Goal: Task Accomplishment & Management: Use online tool/utility

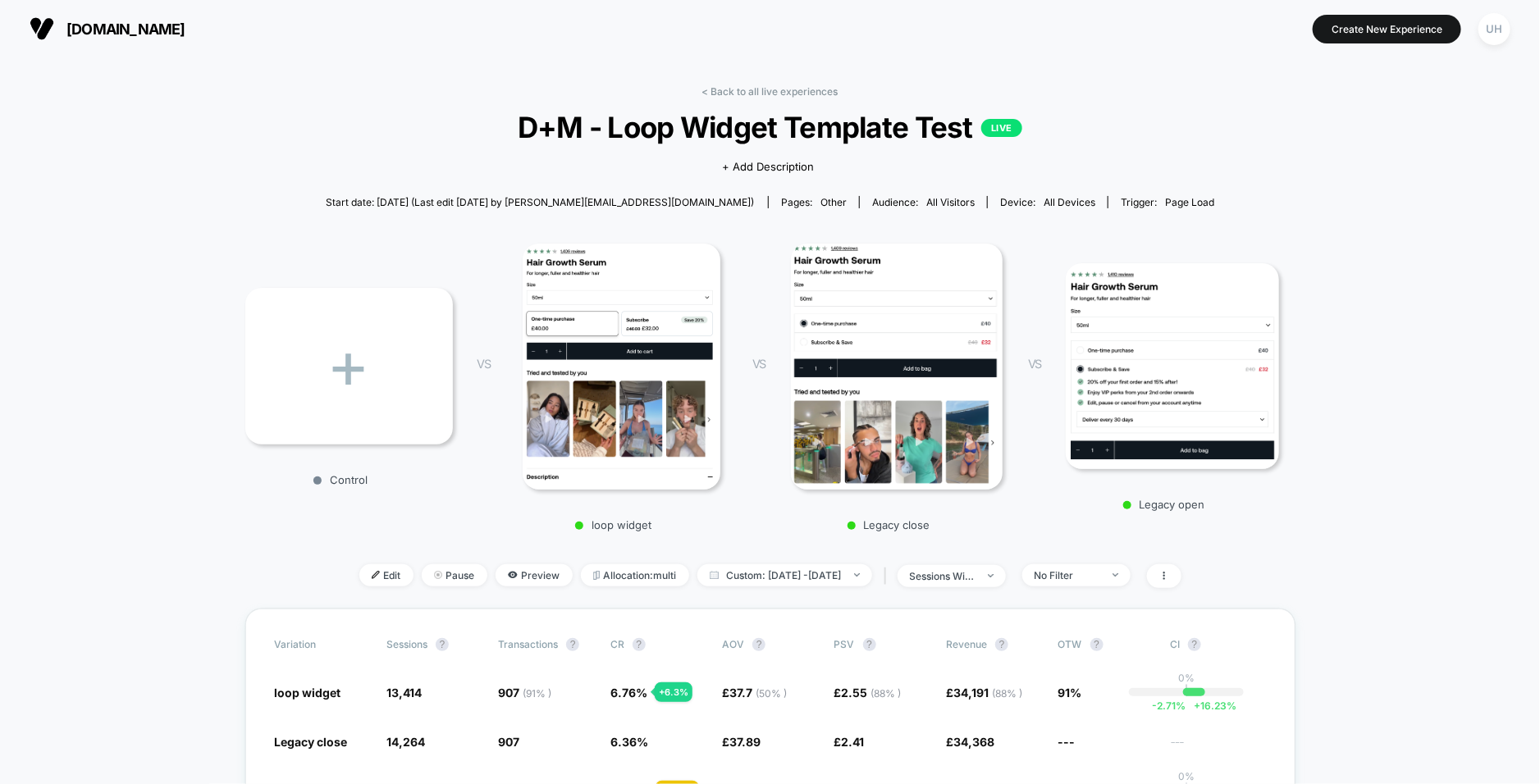
scroll to position [383, 0]
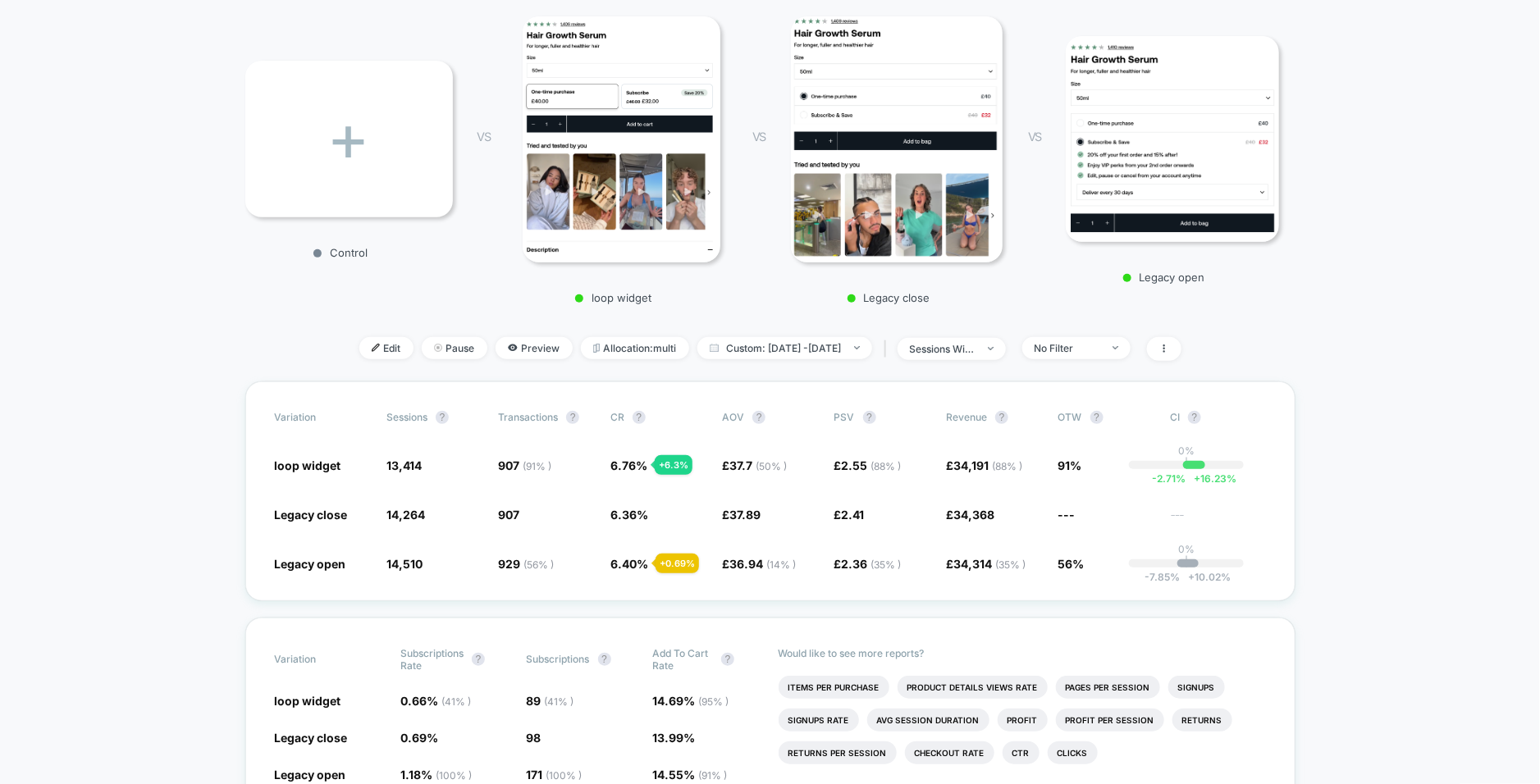
scroll to position [0, 0]
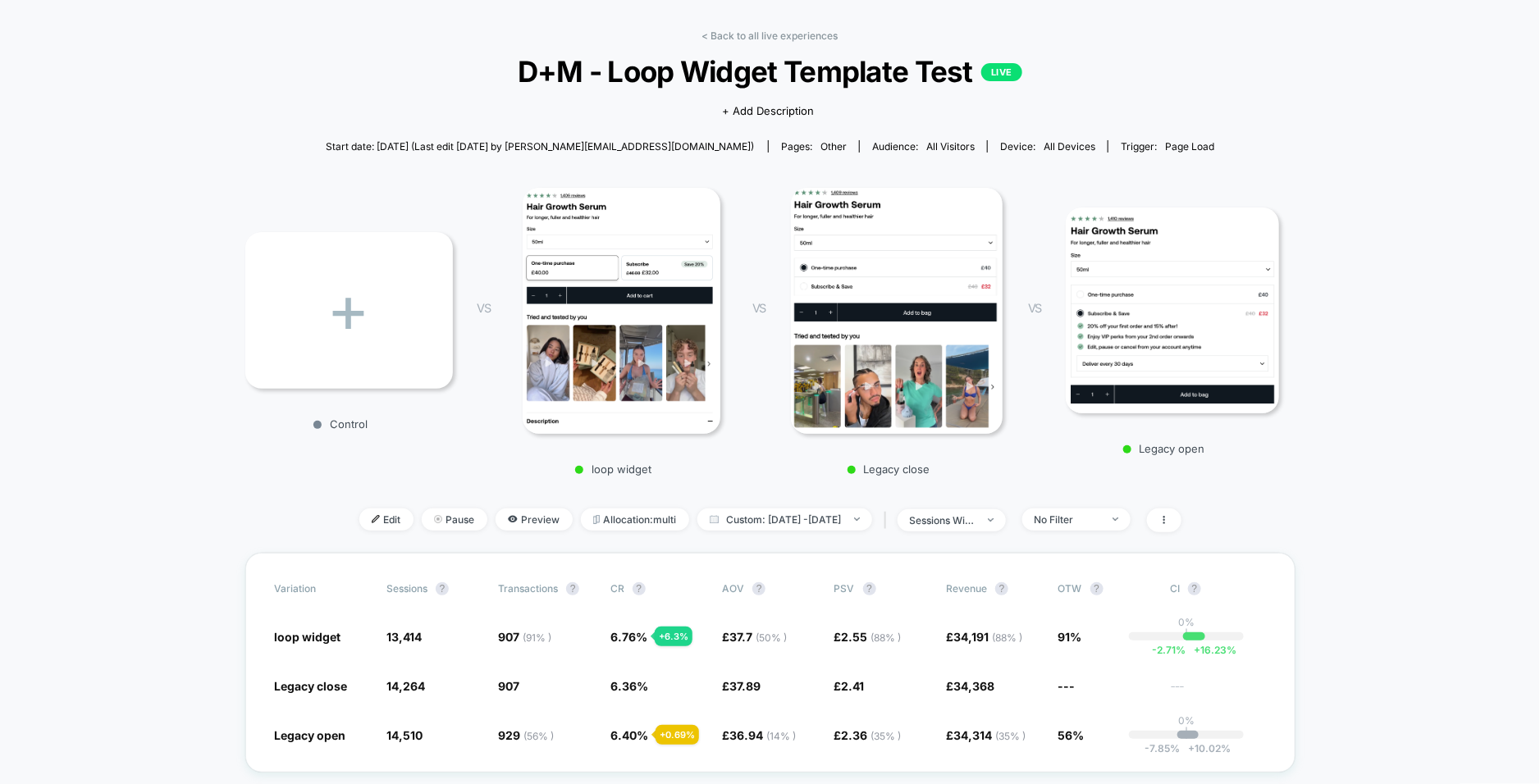
scroll to position [92, 0]
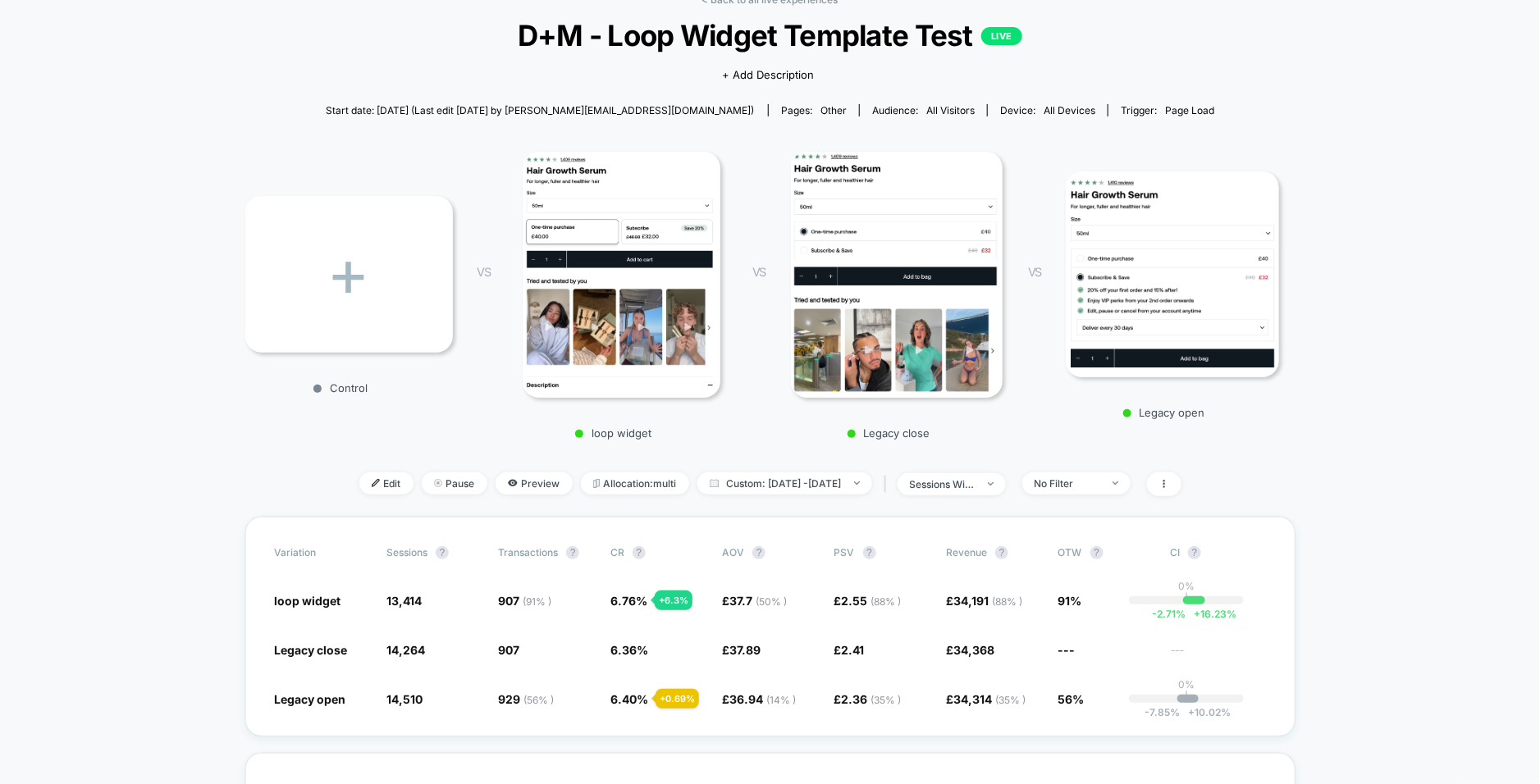
click at [976, 485] on div "sessions with impression" at bounding box center [942, 484] width 65 height 12
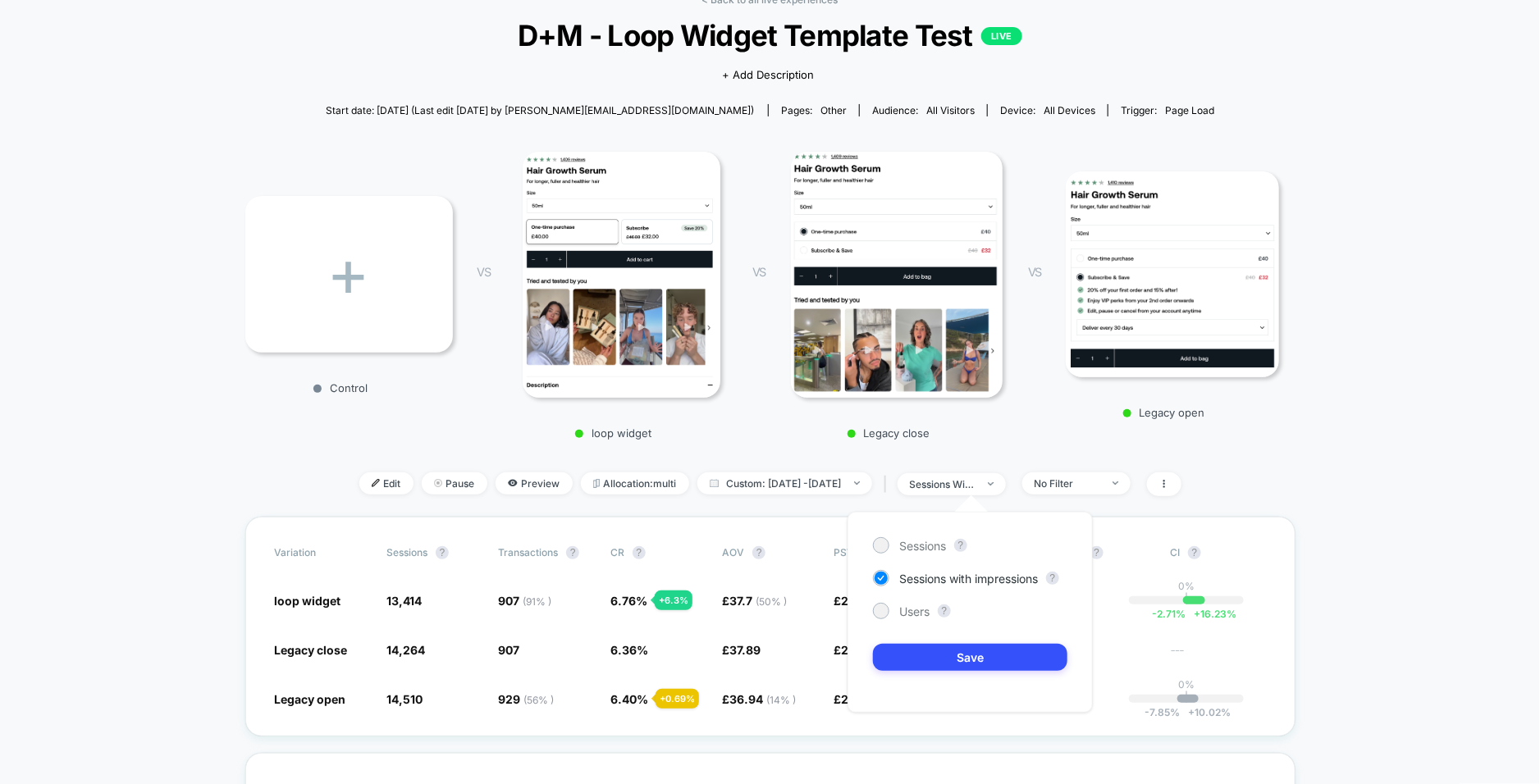
click at [1008, 461] on div "< Back to all live experiences D+M - Loop Widget Template Test LIVE Click to vi…" at bounding box center [770, 255] width 1050 height 524
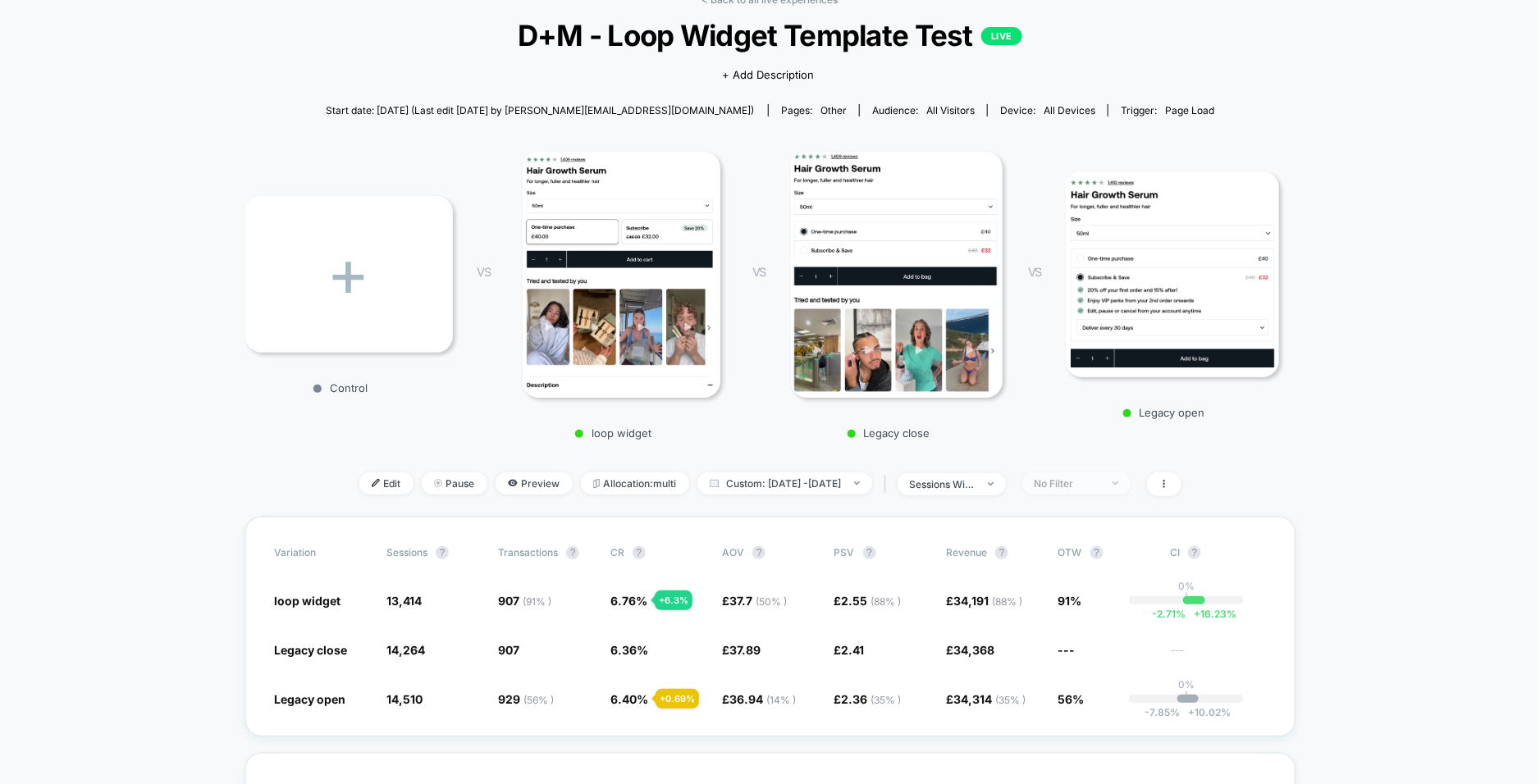
click at [1101, 488] on div "No Filter" at bounding box center [1066, 483] width 65 height 12
click at [1030, 543] on div at bounding box center [1032, 543] width 12 height 12
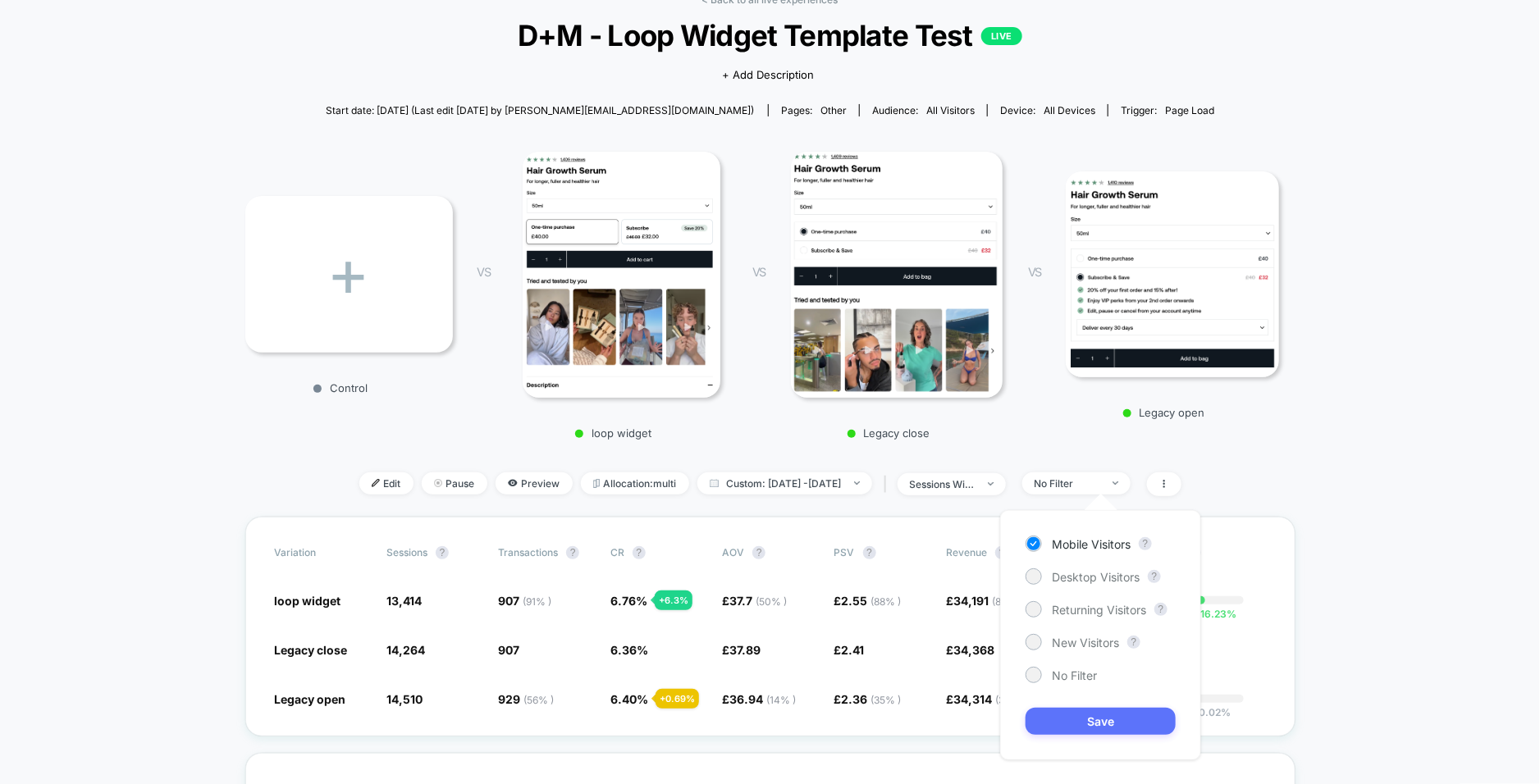
click at [1072, 721] on button "Save" at bounding box center [1101, 722] width 151 height 27
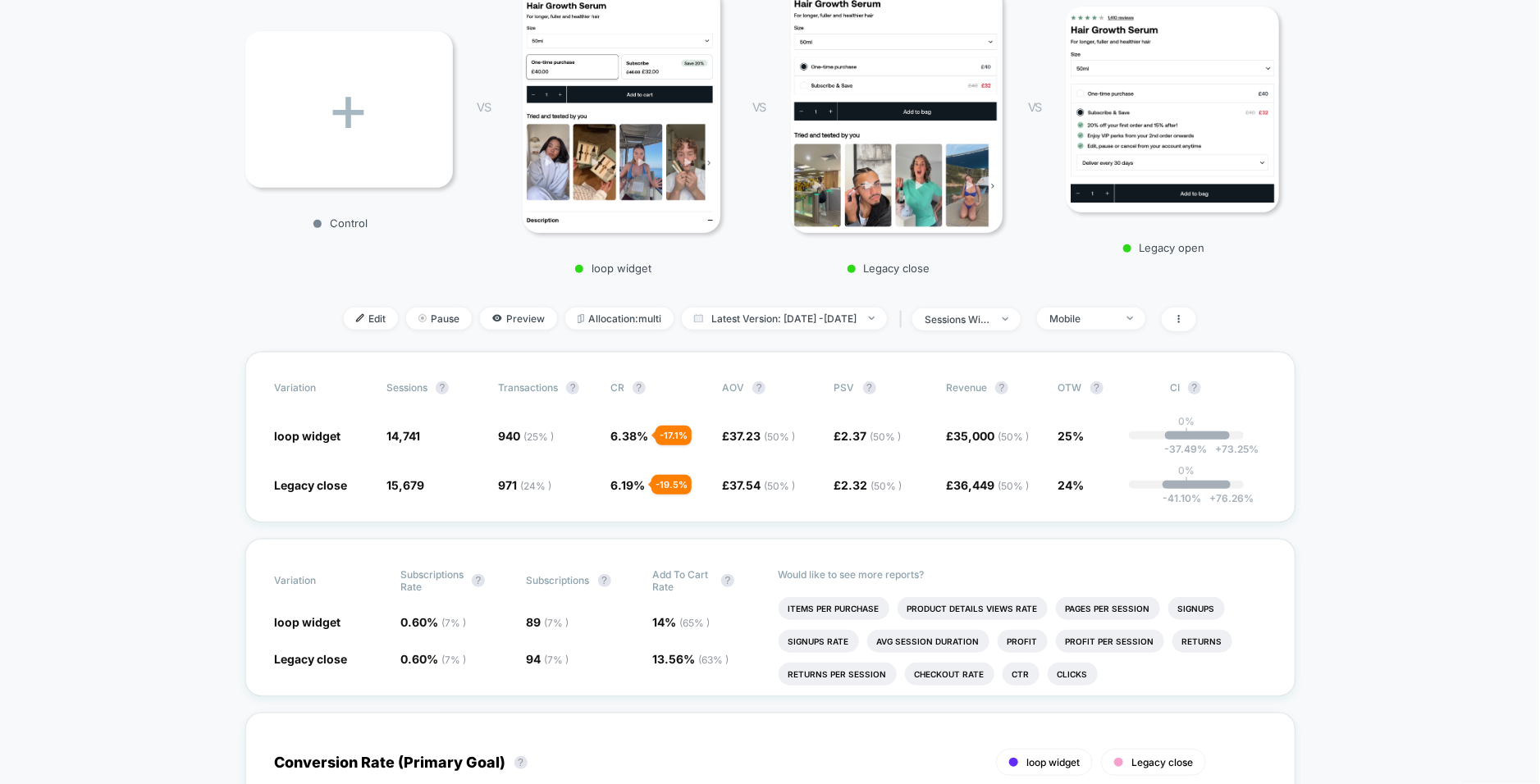
scroll to position [260, 0]
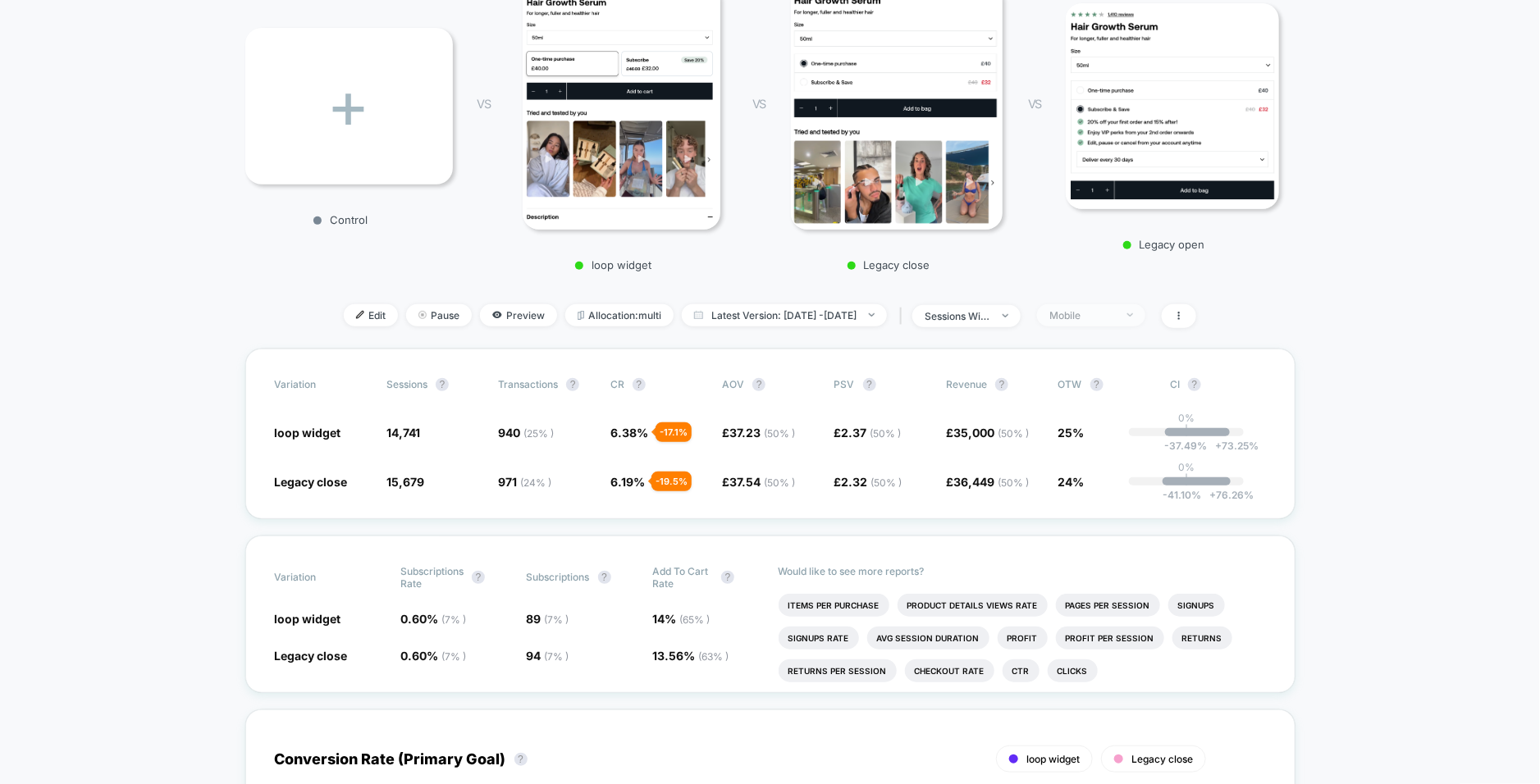
click at [1097, 306] on span "Mobile" at bounding box center [1091, 314] width 108 height 22
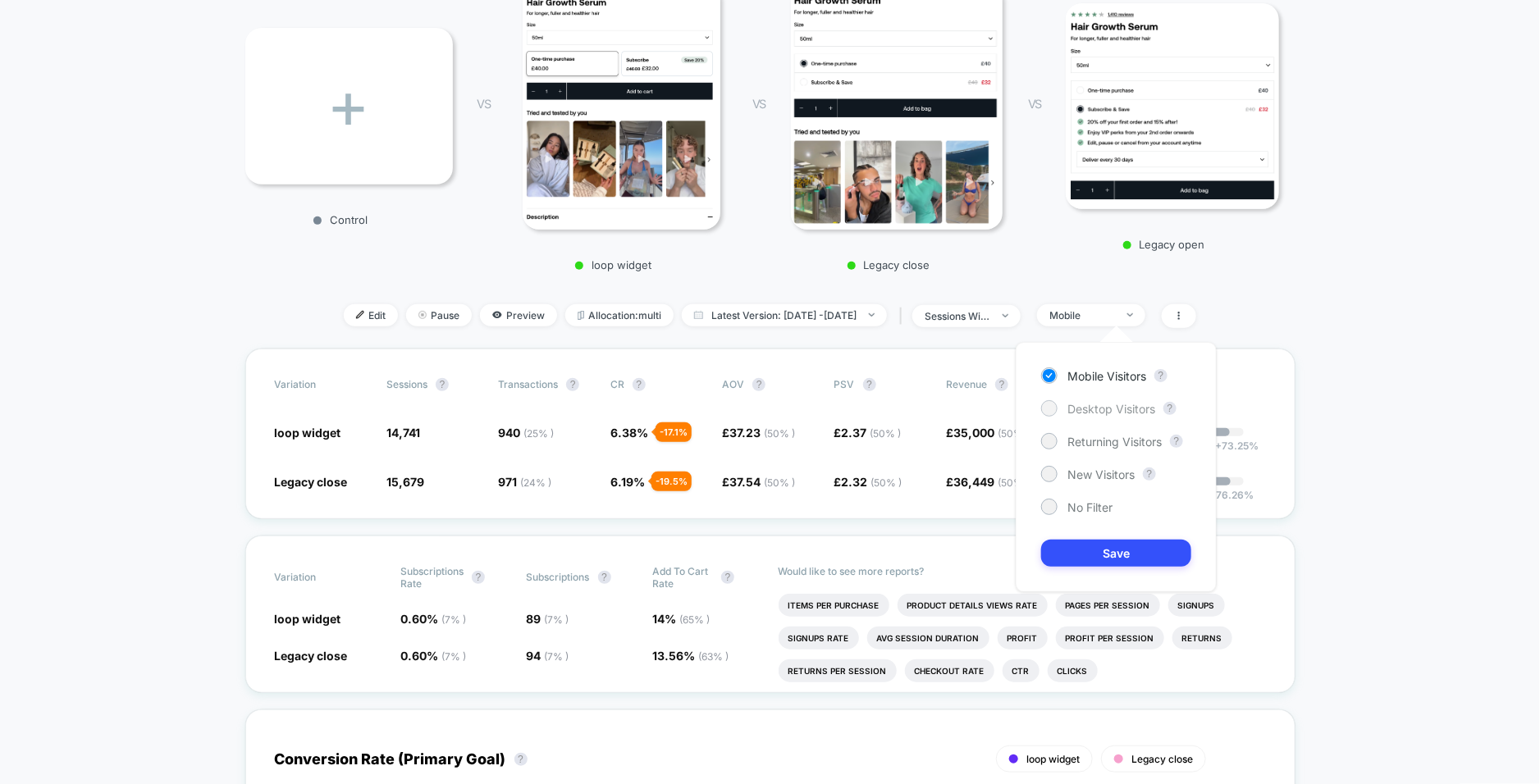
click at [1051, 409] on div at bounding box center [1048, 407] width 12 height 12
click at [1089, 552] on button "Save" at bounding box center [1116, 553] width 151 height 27
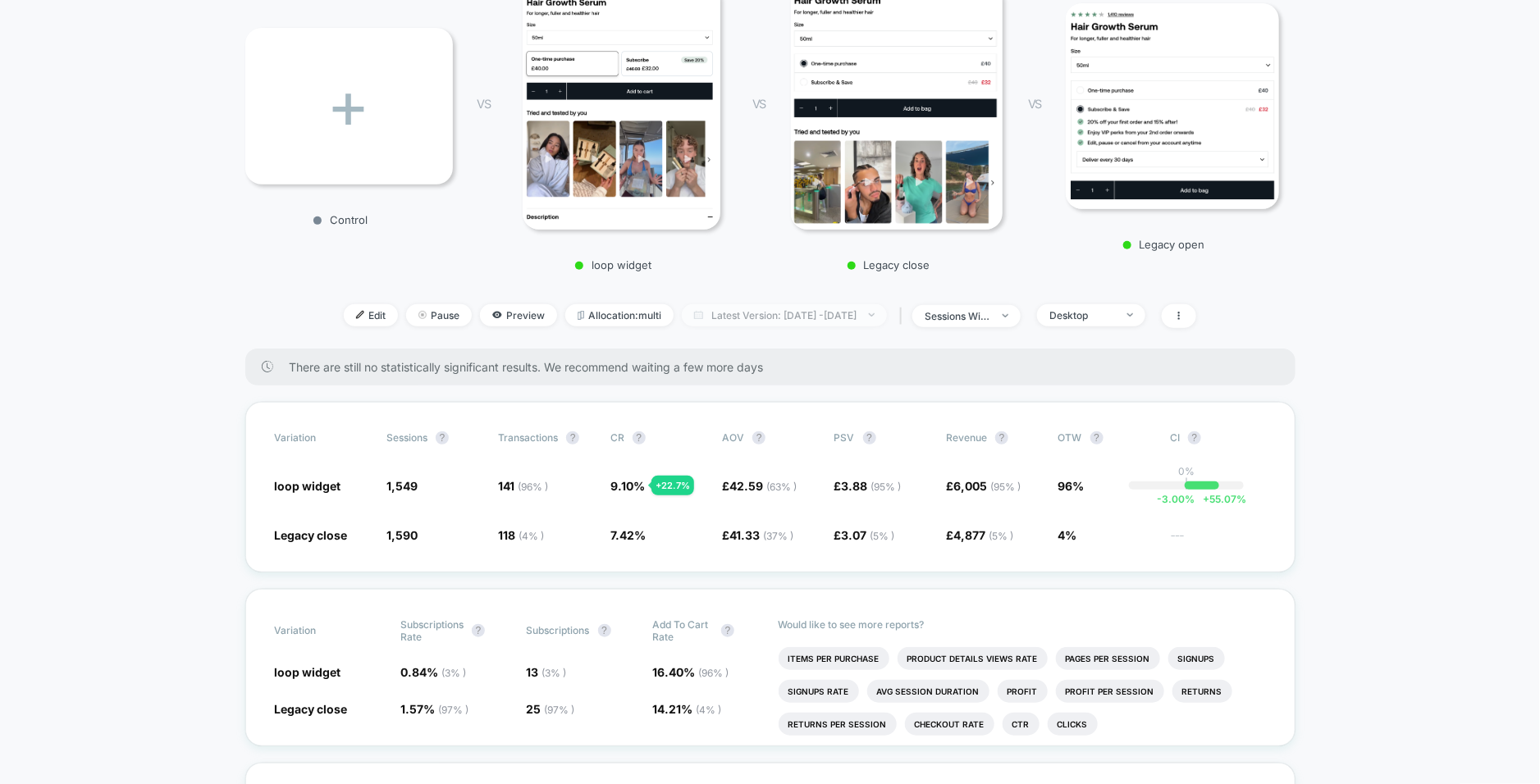
click at [849, 319] on span "Latest Version: [DATE] - [DATE]" at bounding box center [784, 314] width 206 height 22
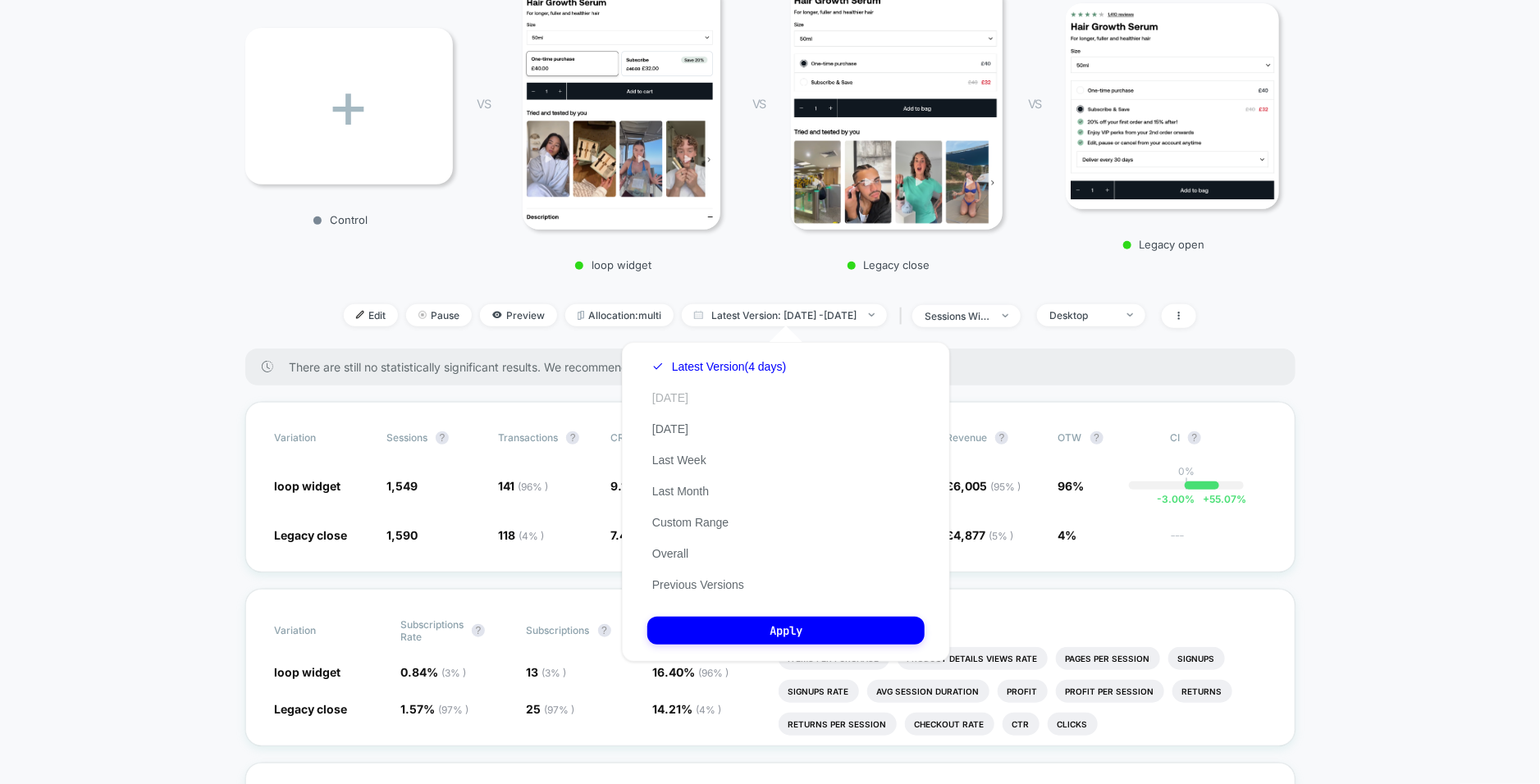
click at [665, 402] on button "[DATE]" at bounding box center [670, 398] width 46 height 15
click at [688, 587] on button "Previous Versions" at bounding box center [697, 585] width 101 height 15
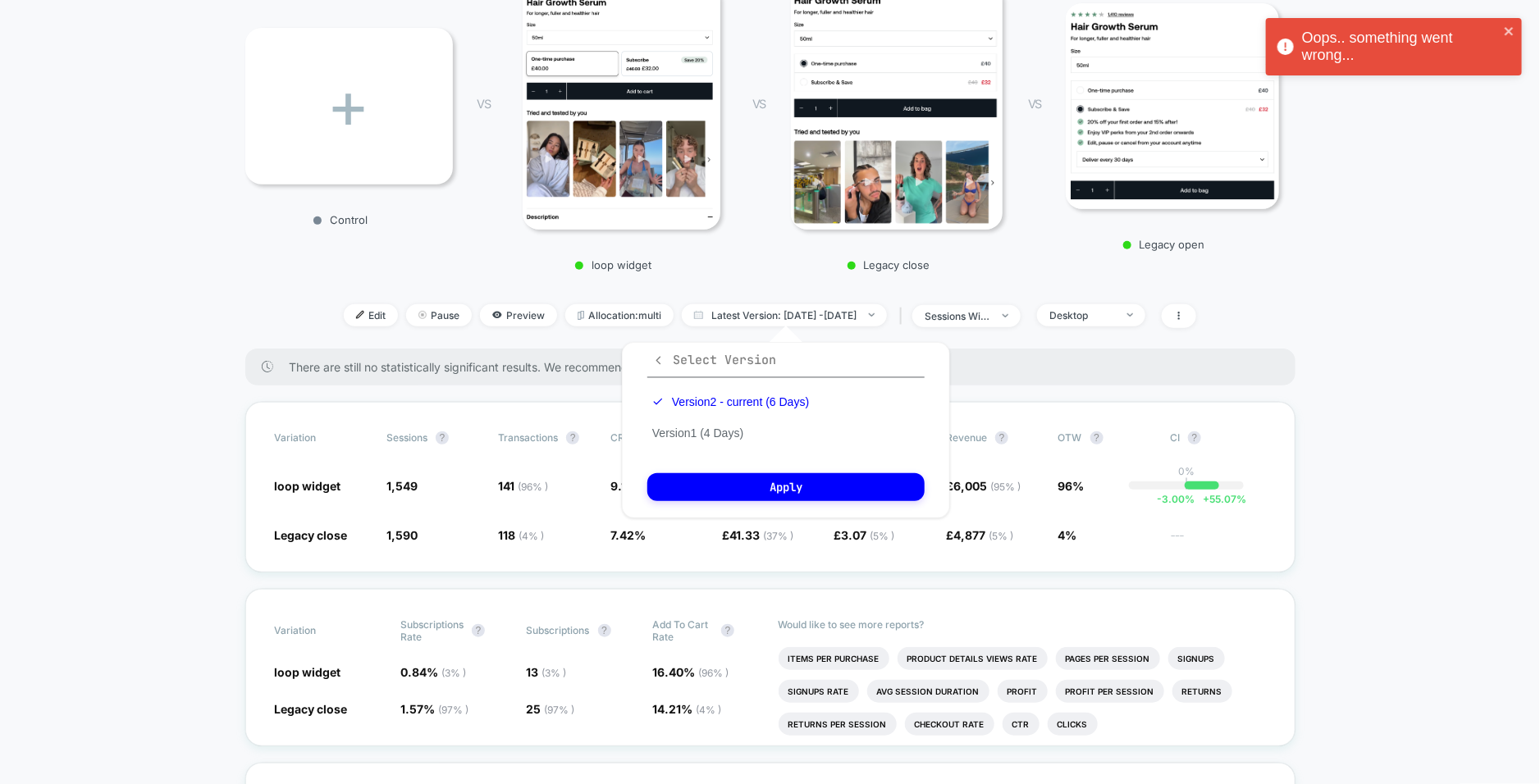
click at [655, 361] on icon "button" at bounding box center [658, 360] width 12 height 12
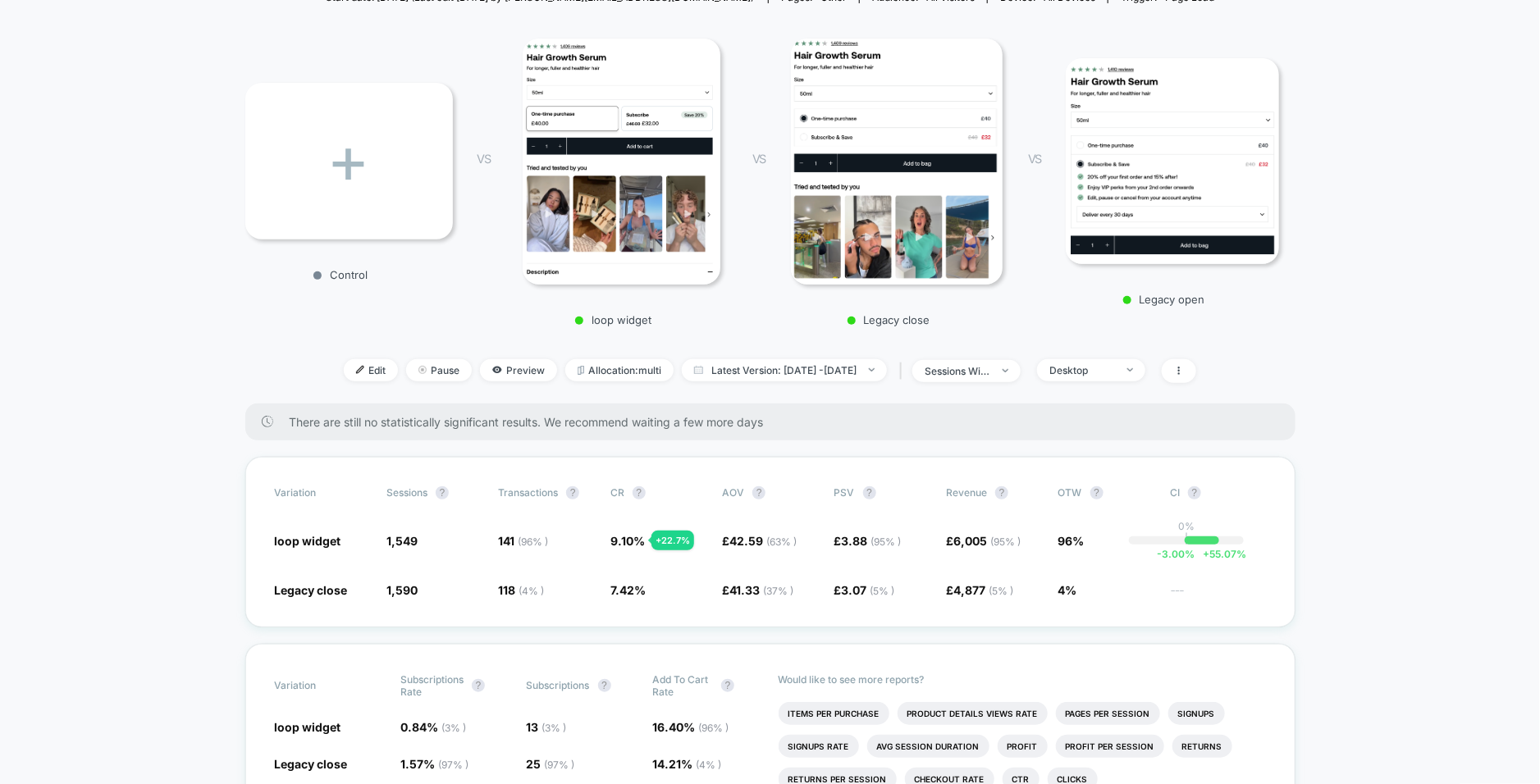
scroll to position [230, 0]
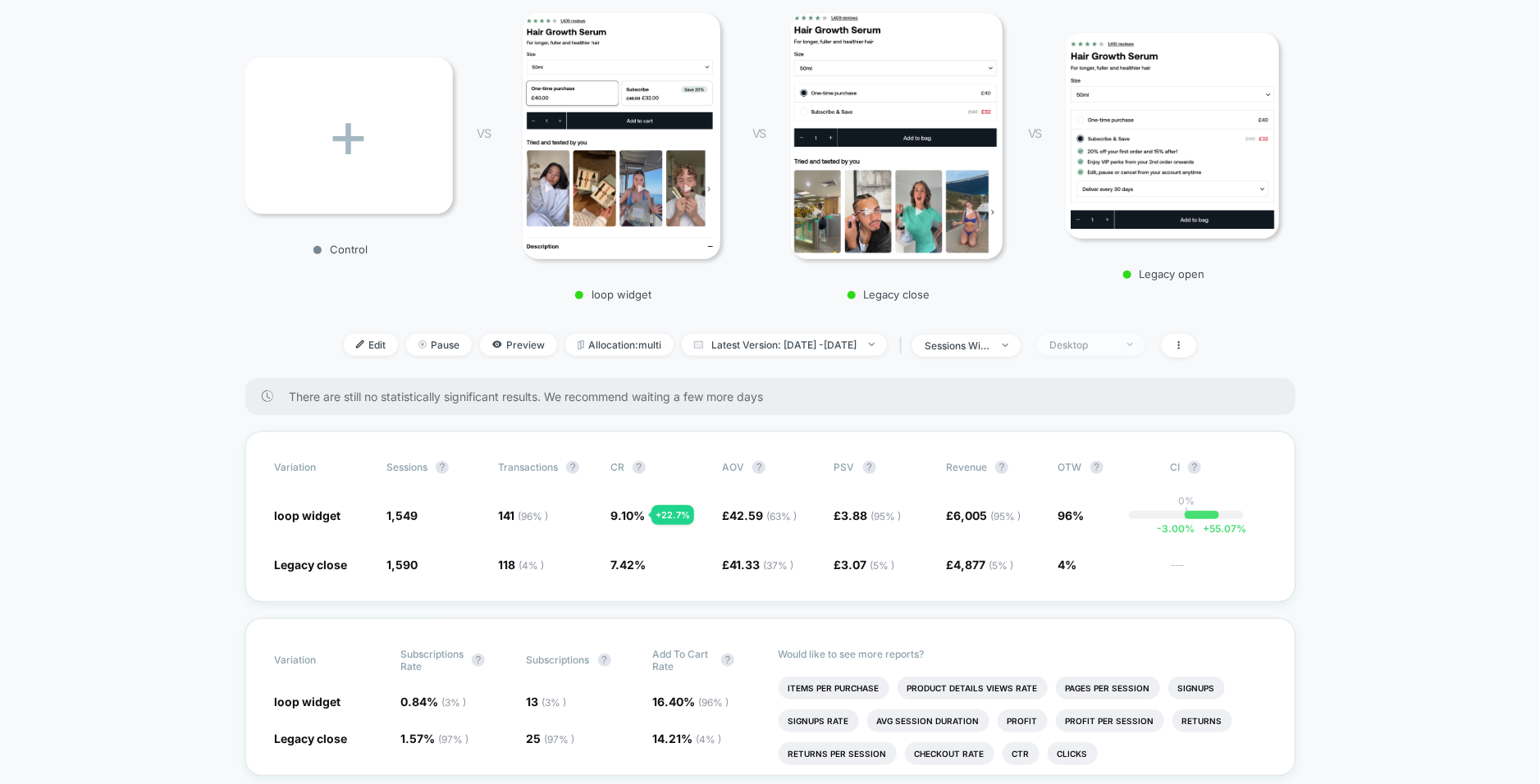
click at [1115, 345] on div "Desktop" at bounding box center [1082, 345] width 65 height 12
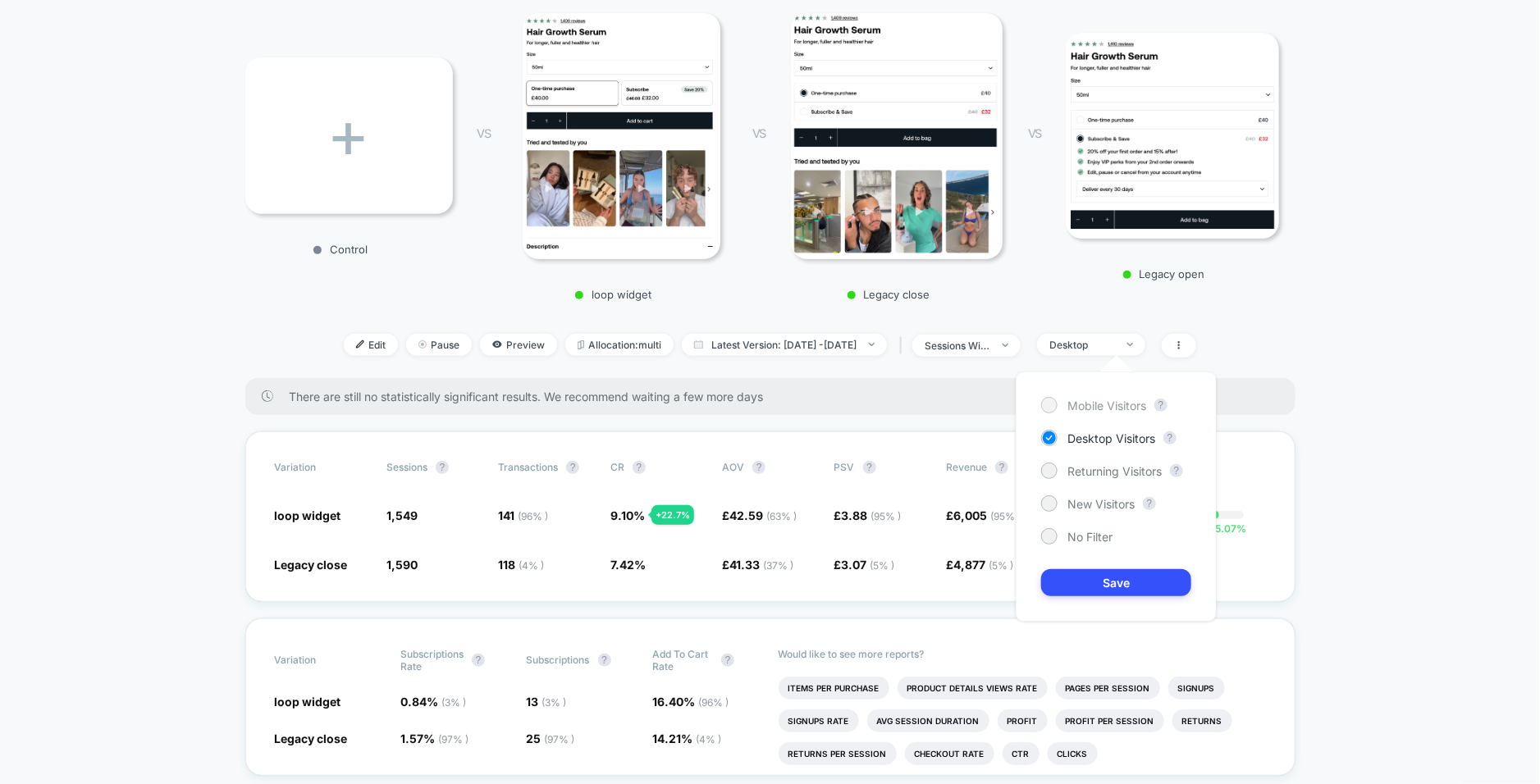
click at [1048, 409] on div at bounding box center [1048, 404] width 12 height 12
click at [1076, 579] on button "Save" at bounding box center [1116, 582] width 151 height 27
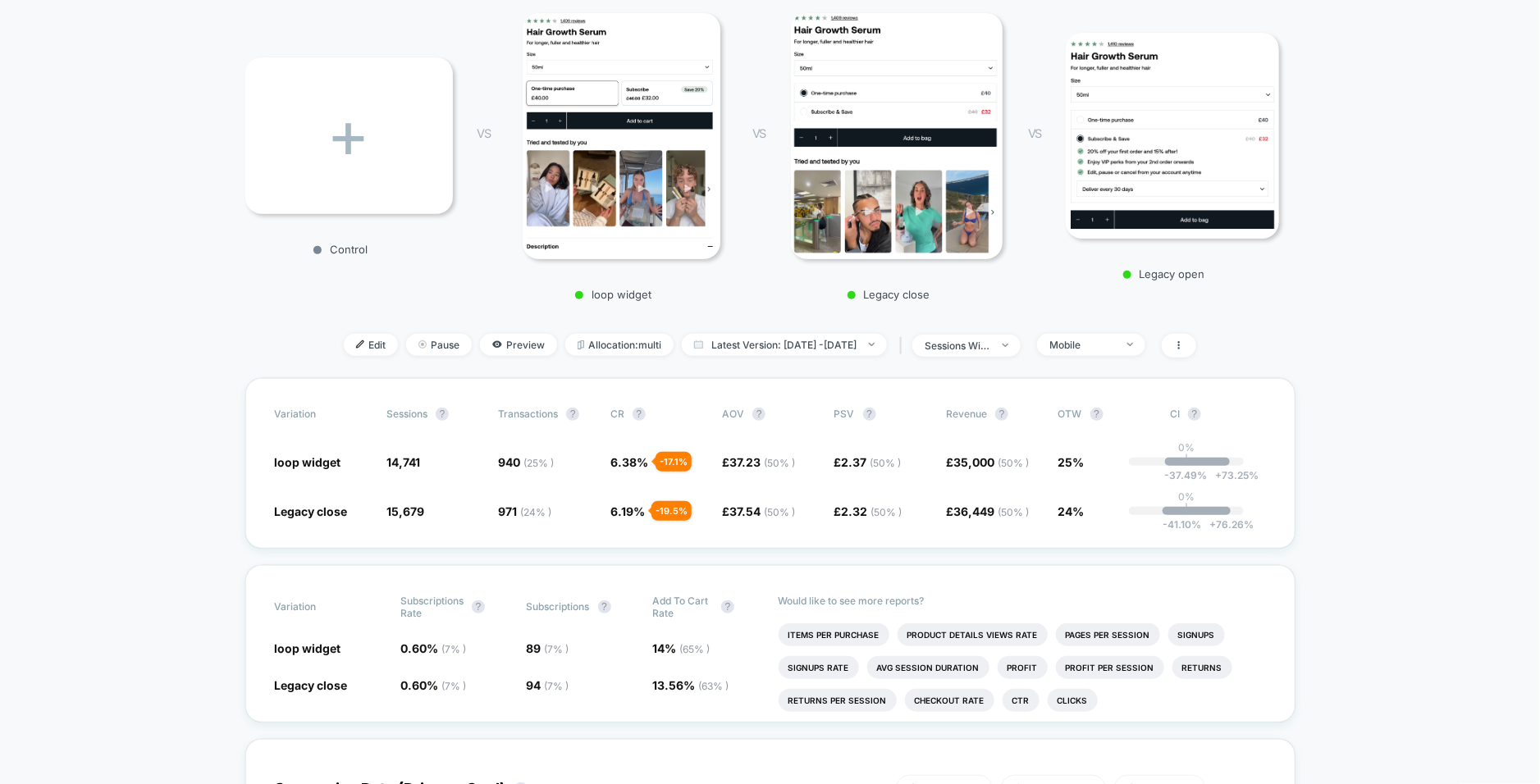
click at [836, 355] on div "Edit Pause Preview Allocation: multi Latest Version: [DATE] - [DATE] | sessions…" at bounding box center [770, 346] width 1050 height 24
click at [824, 347] on span "Latest Version: [DATE] - [DATE]" at bounding box center [784, 345] width 206 height 22
select select "*"
select select "****"
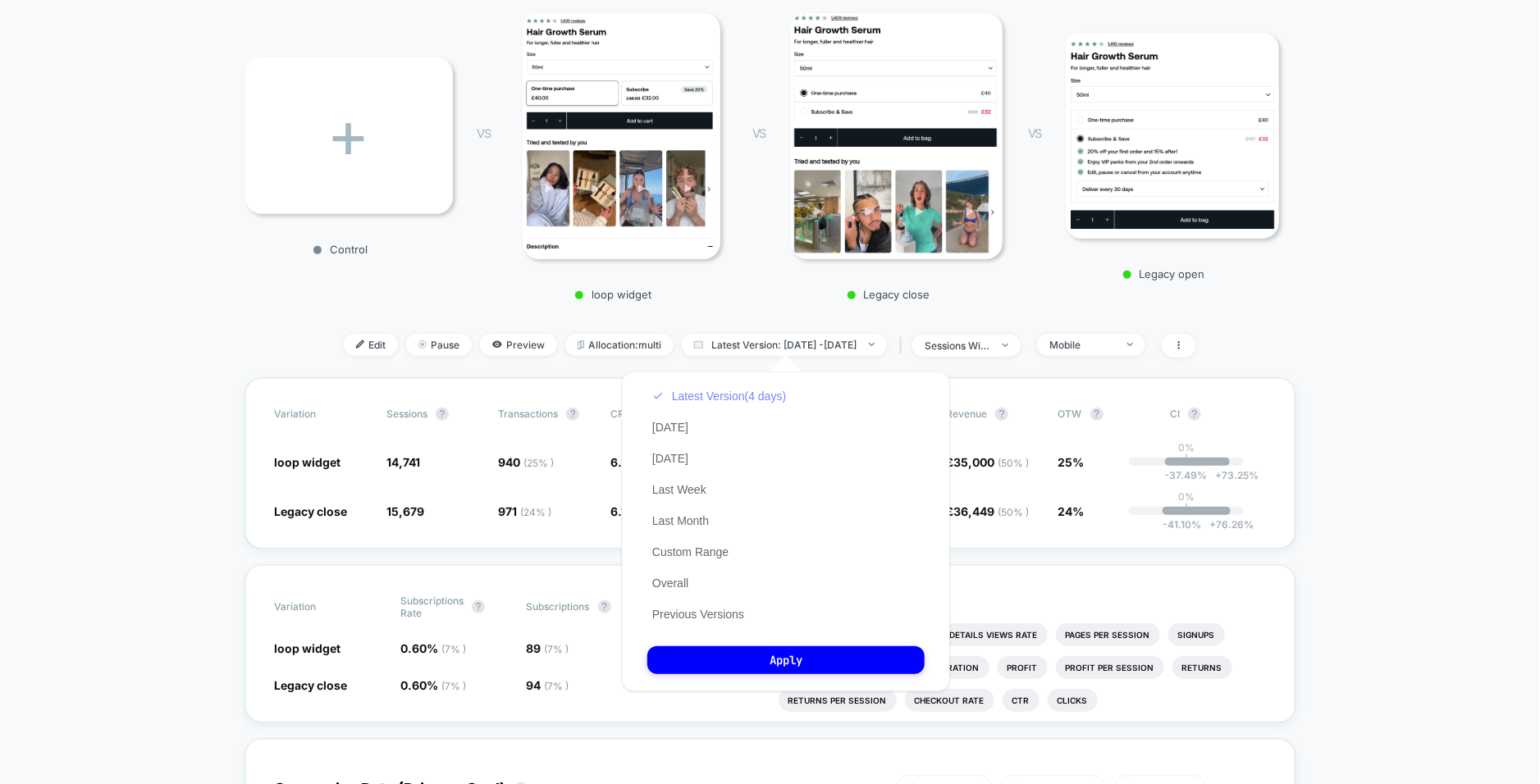
click at [743, 400] on button "Latest Version (4 days)" at bounding box center [719, 397] width 144 height 15
click at [696, 552] on button "Custom Range" at bounding box center [689, 552] width 86 height 15
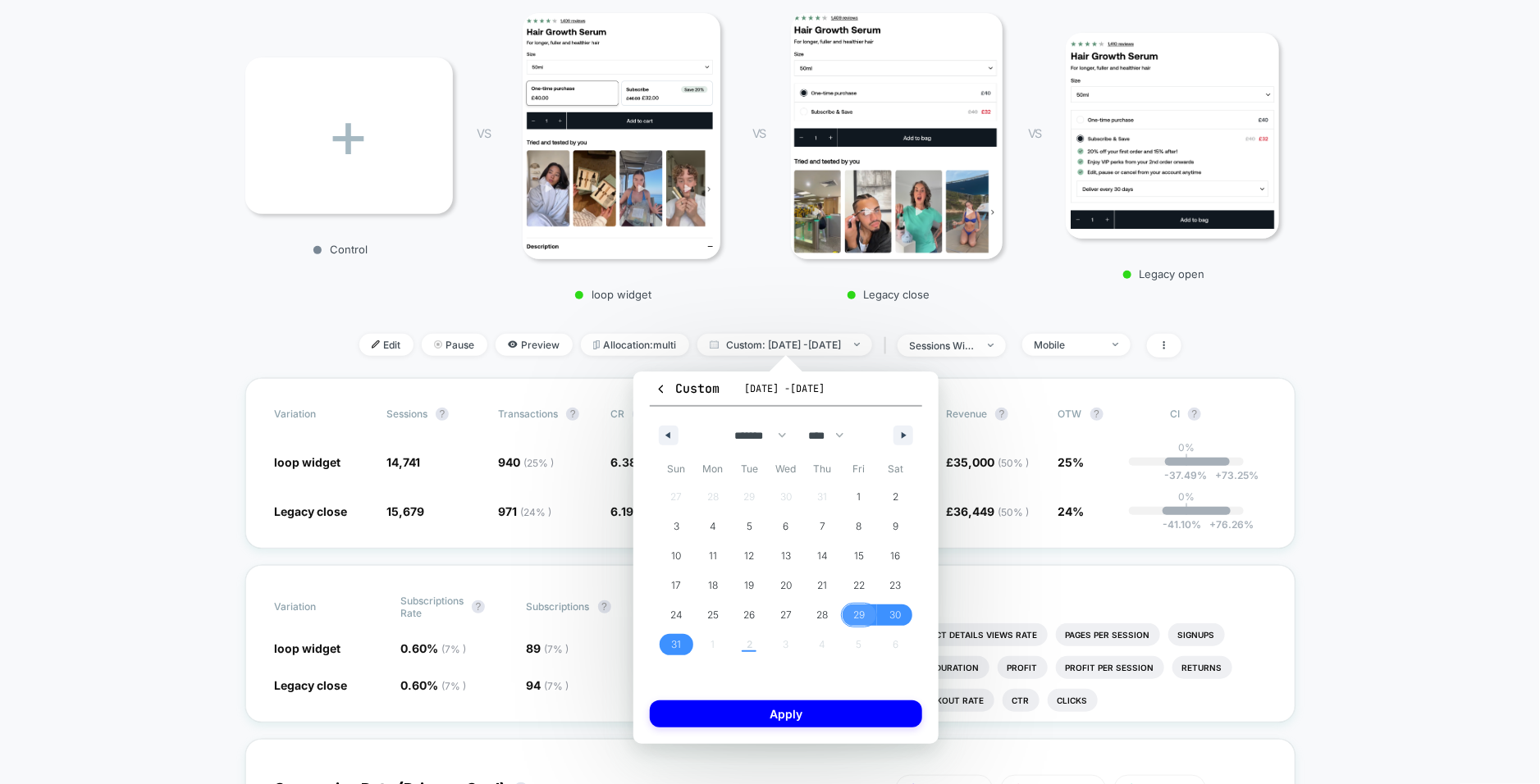
click at [854, 615] on span "29" at bounding box center [859, 615] width 11 height 29
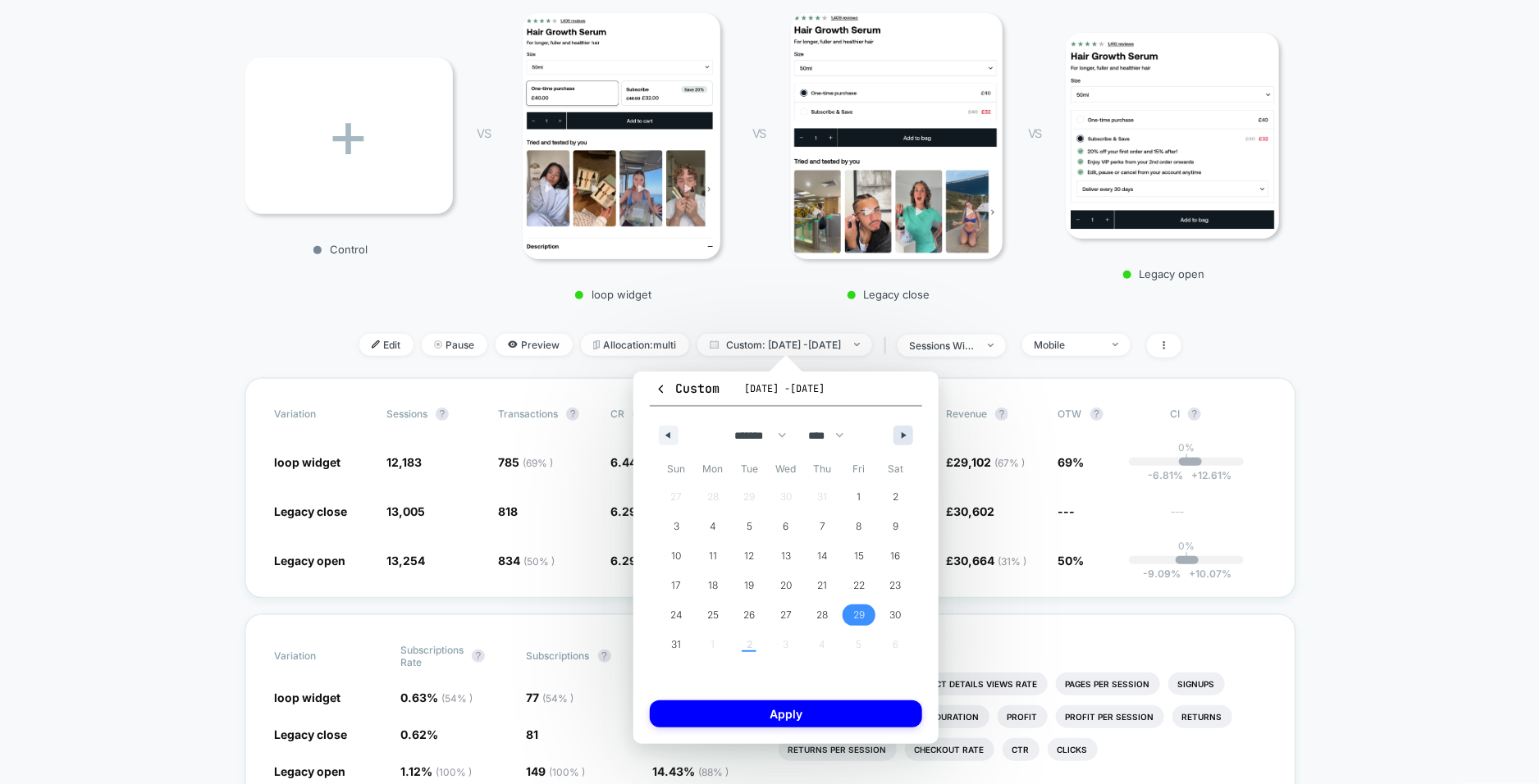
click at [908, 433] on icon "button" at bounding box center [905, 435] width 9 height 7
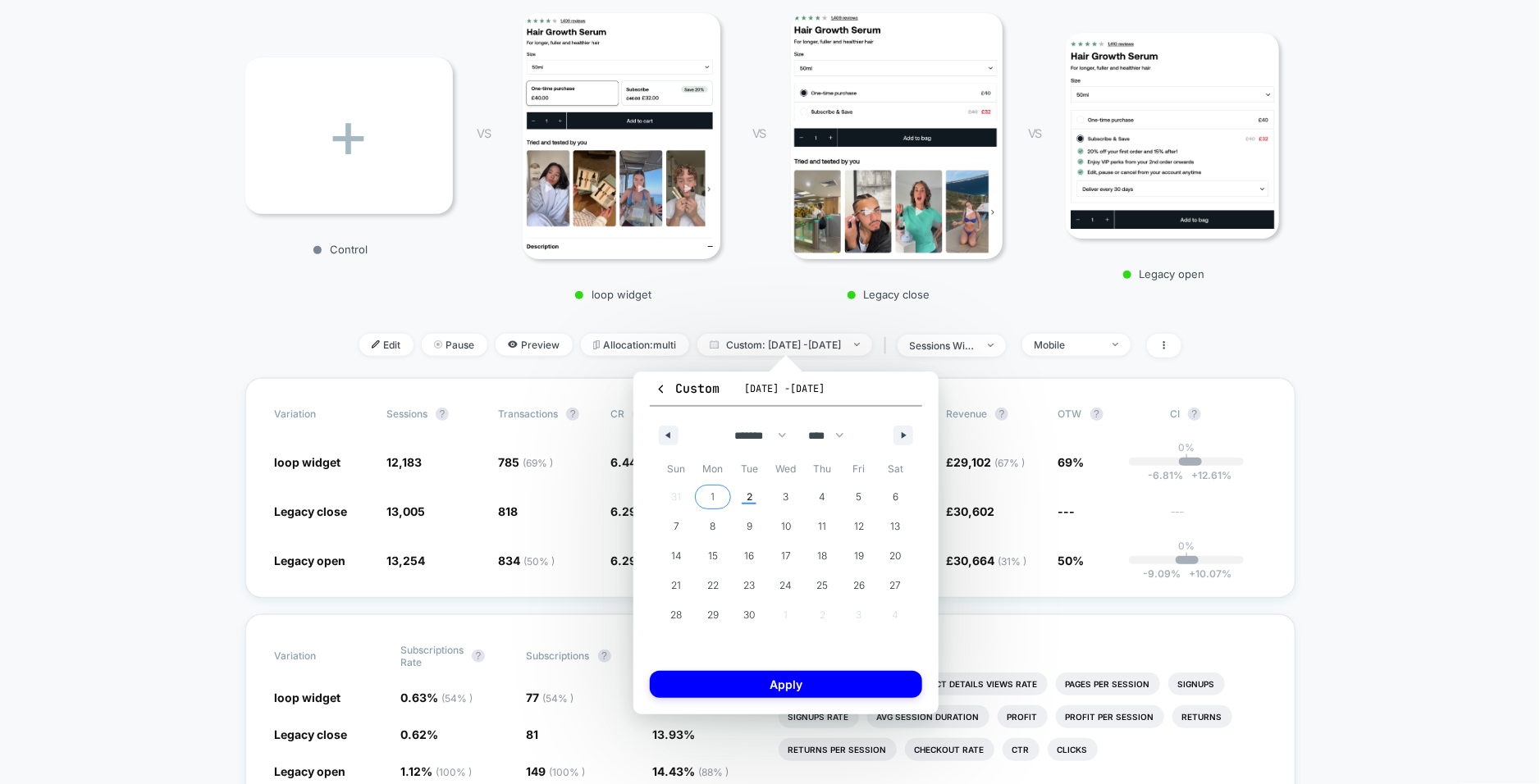
click at [714, 495] on span "1" at bounding box center [712, 496] width 4 height 29
select select "*"
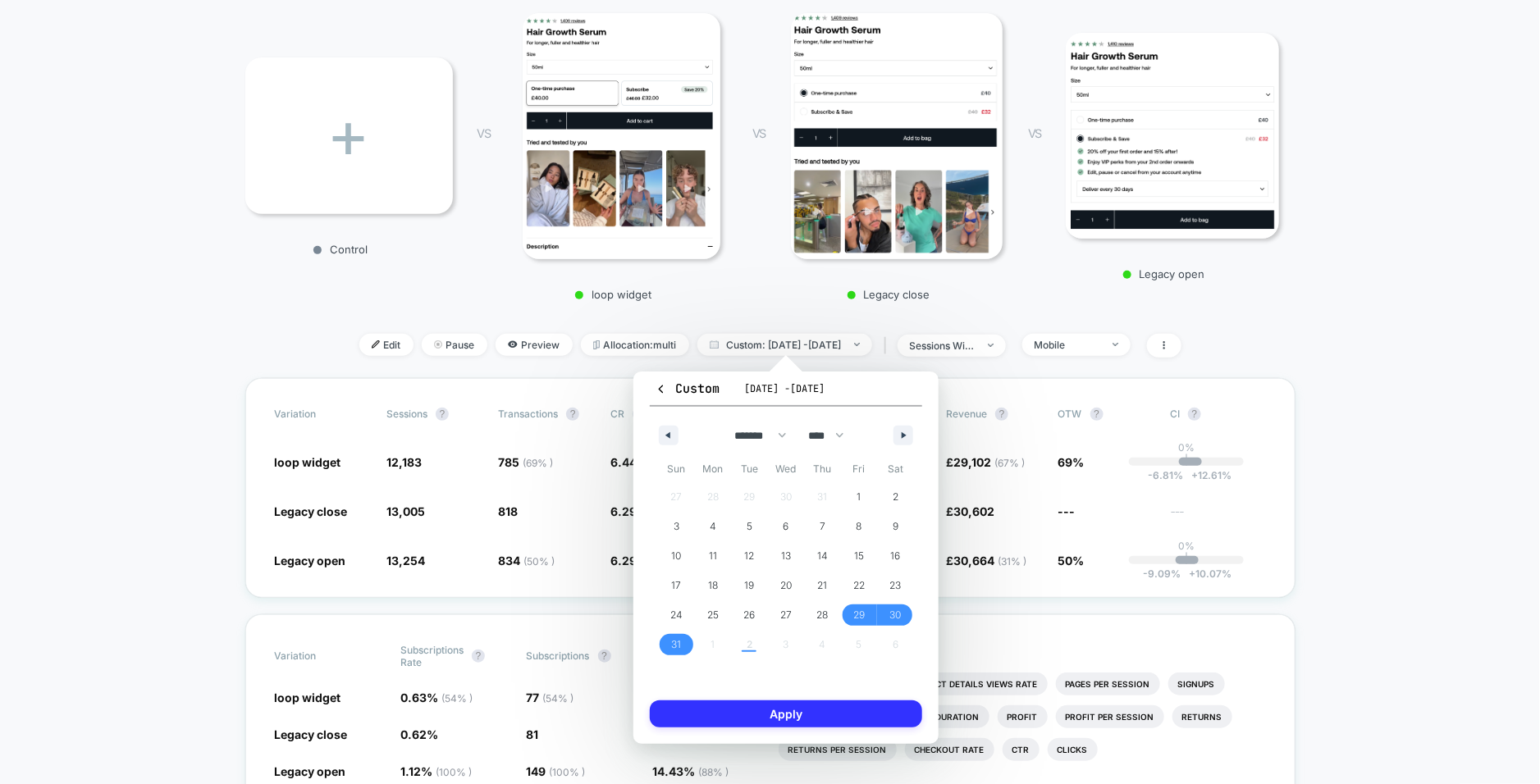
click at [729, 714] on button "Apply" at bounding box center [786, 714] width 273 height 27
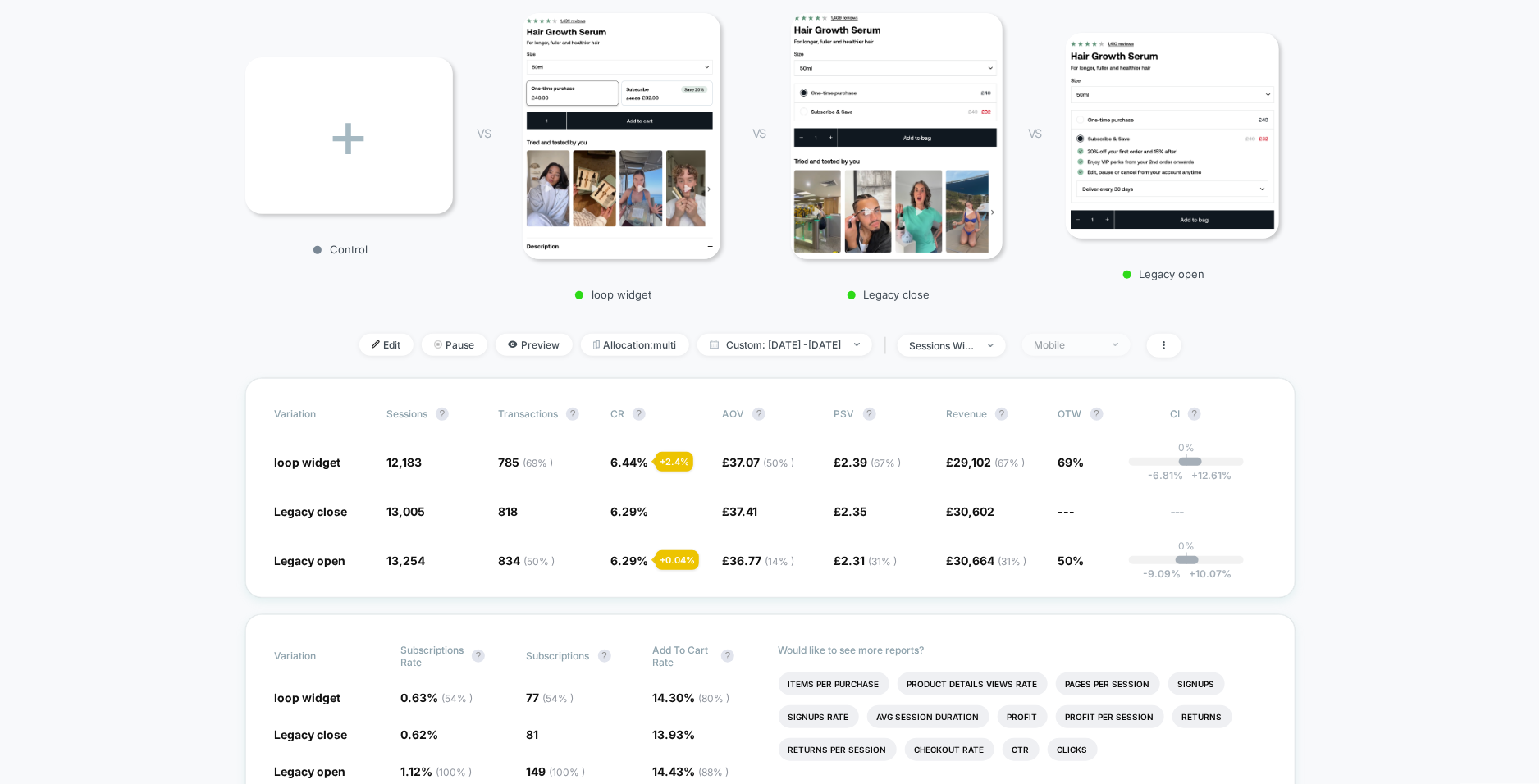
click at [1101, 344] on div "Mobile" at bounding box center [1066, 345] width 65 height 12
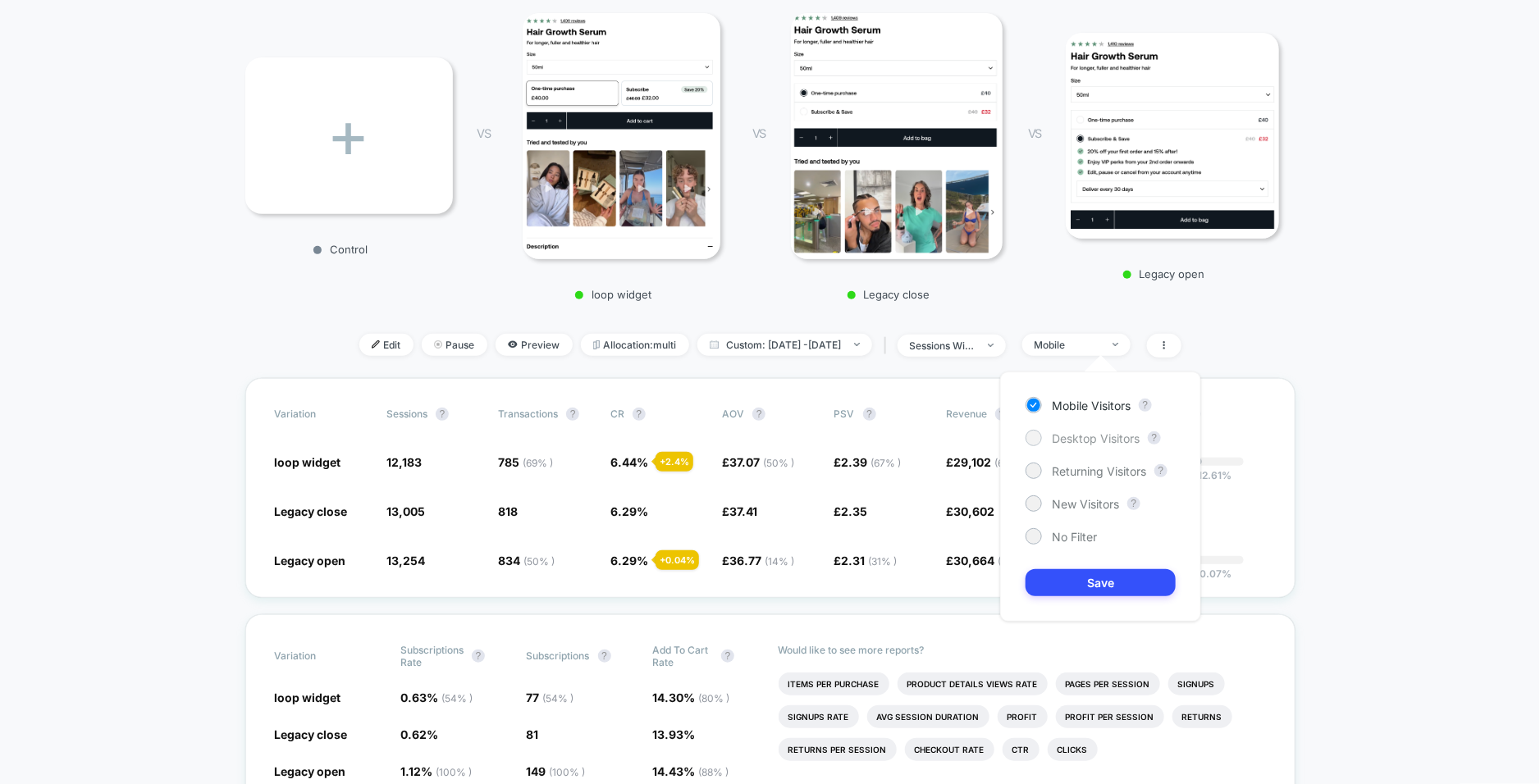
click at [1033, 436] on div at bounding box center [1032, 437] width 12 height 12
click at [1076, 581] on button "Save" at bounding box center [1101, 582] width 151 height 27
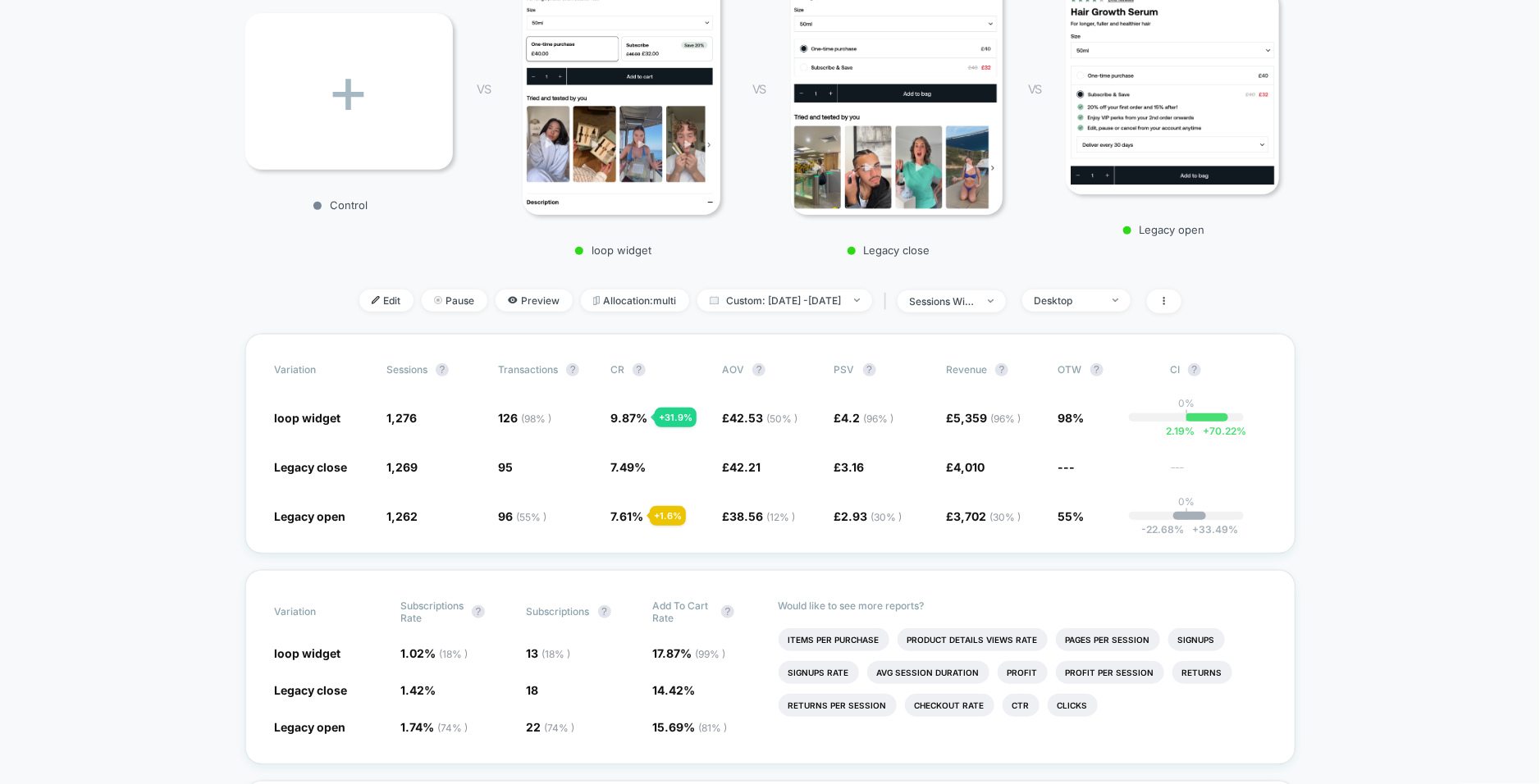
scroll to position [276, 0]
click at [1101, 304] on div "Desktop" at bounding box center [1066, 299] width 65 height 12
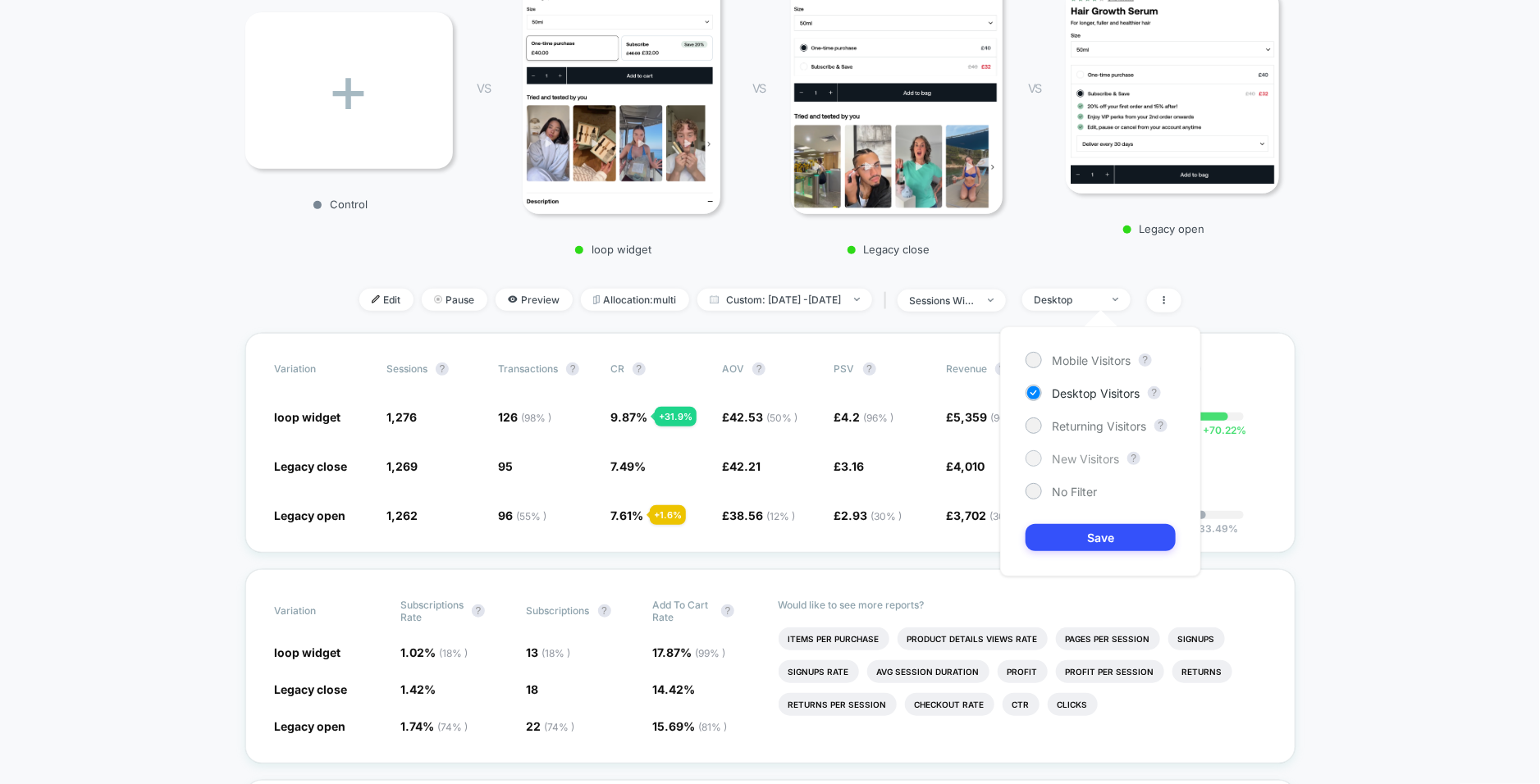
click at [1039, 459] on div at bounding box center [1032, 457] width 12 height 12
click at [1058, 539] on button "Save" at bounding box center [1101, 537] width 151 height 27
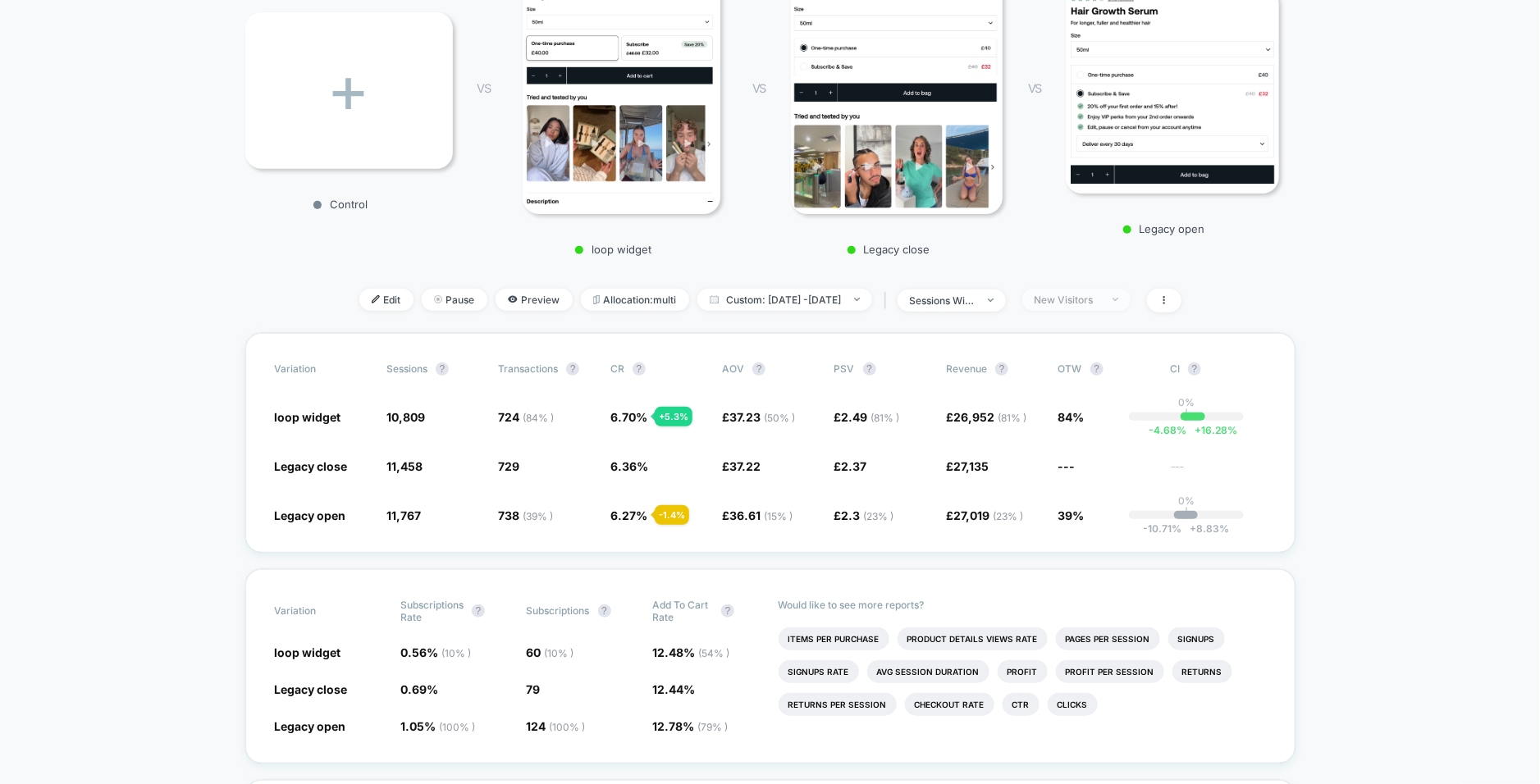
click at [1101, 303] on div "New Visitors" at bounding box center [1066, 299] width 65 height 12
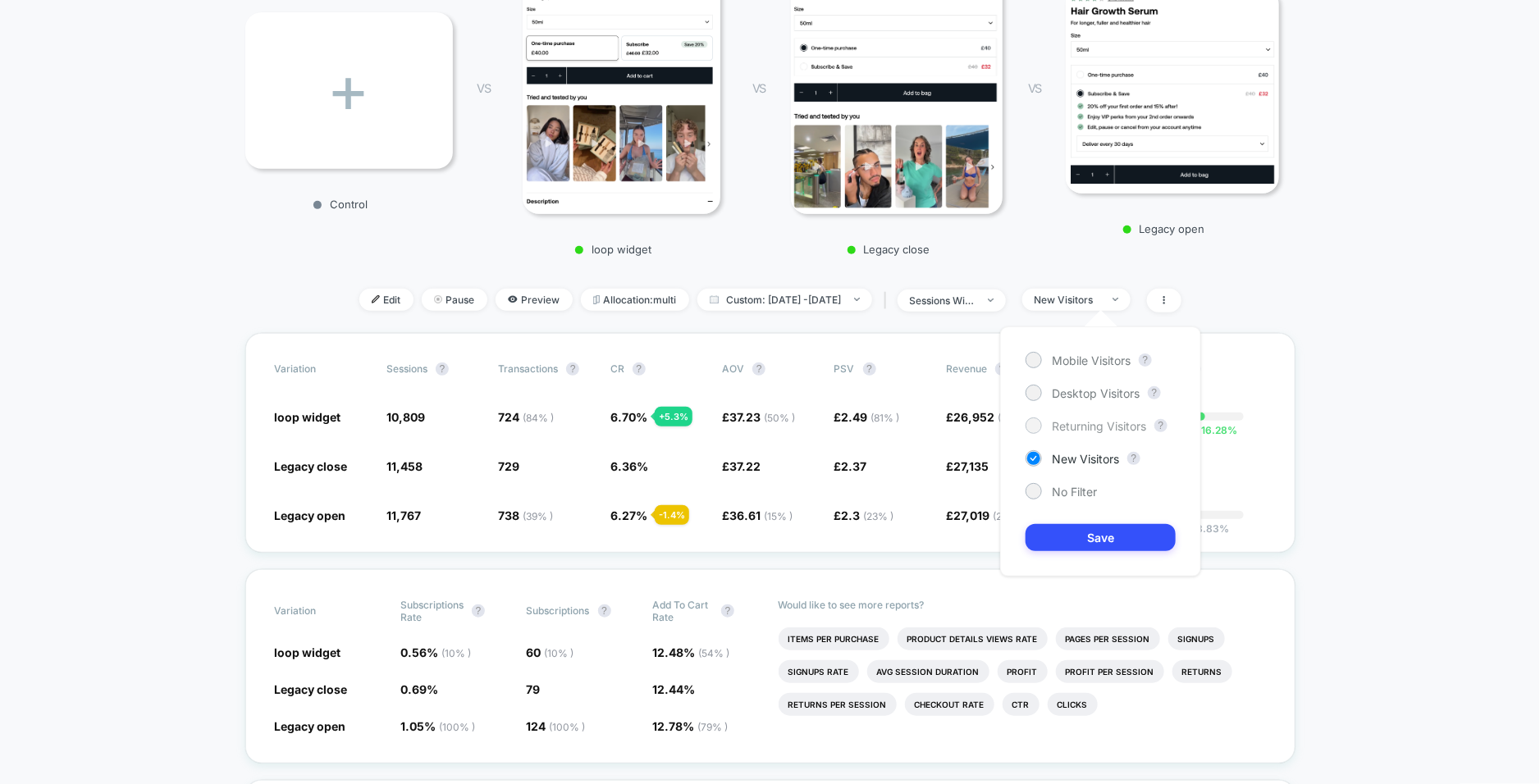
click at [1033, 423] on div at bounding box center [1032, 425] width 12 height 12
click at [1074, 536] on button "Save" at bounding box center [1101, 537] width 151 height 27
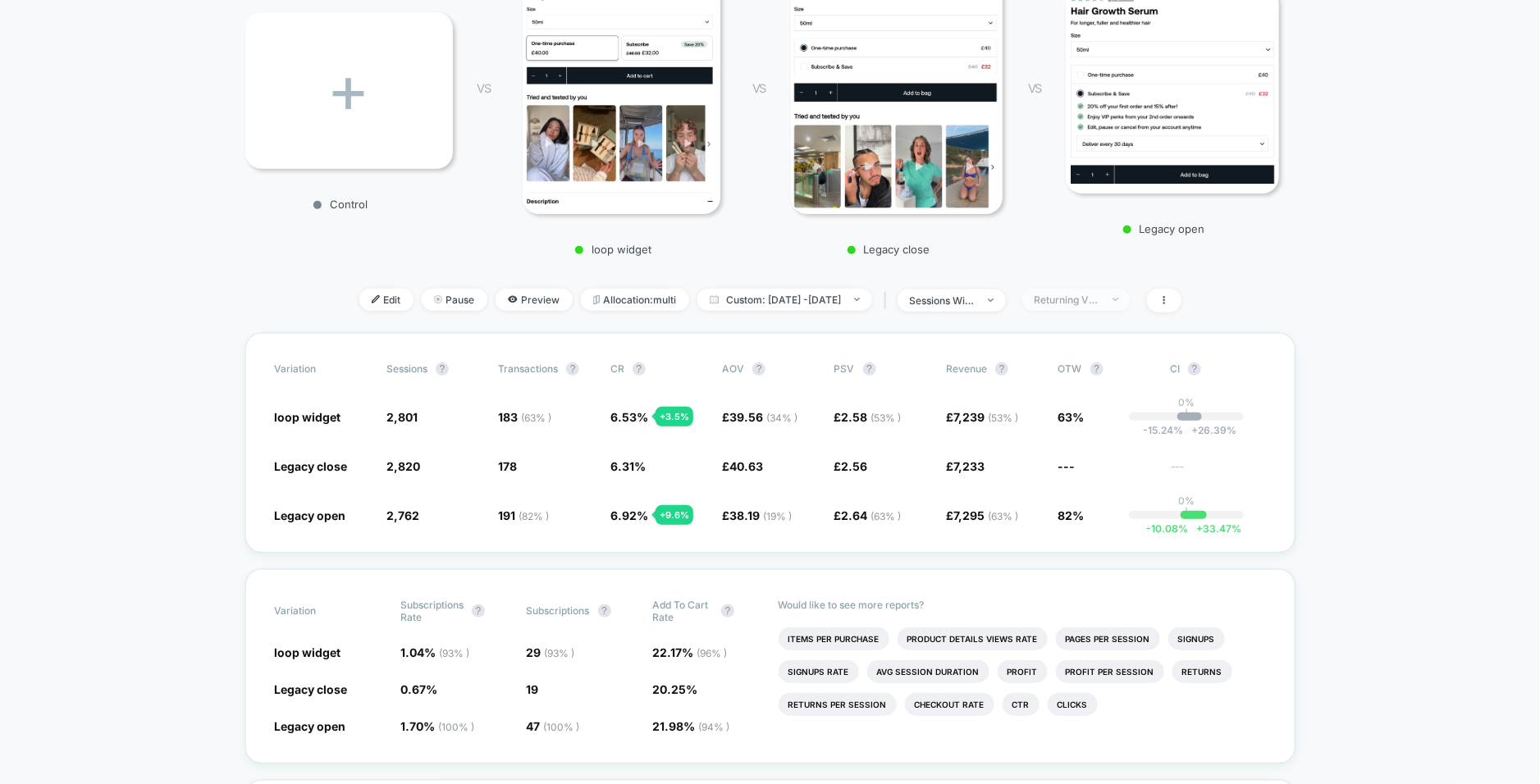
click at [1103, 291] on span "Returning Visitors" at bounding box center [1076, 299] width 108 height 22
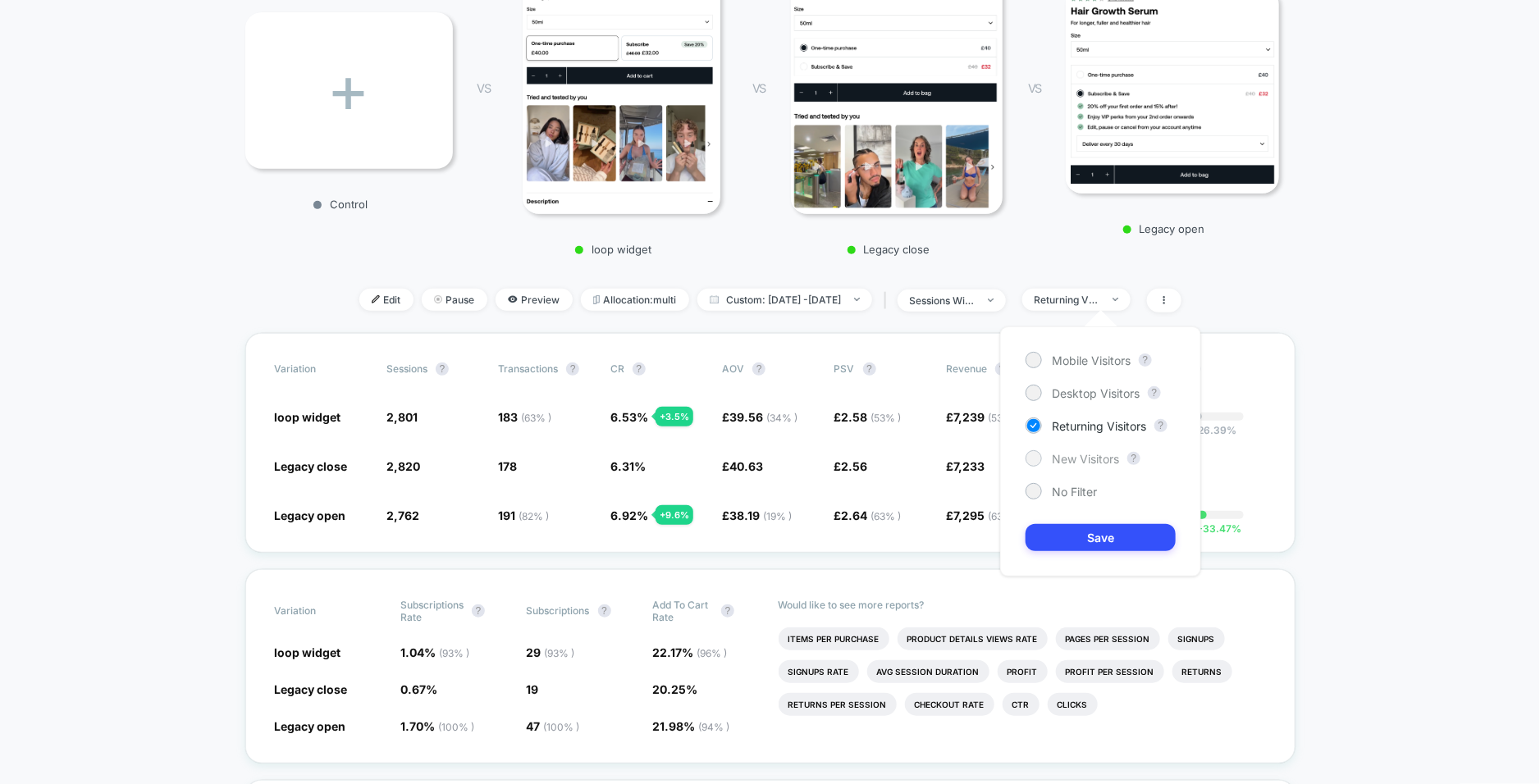
click at [1034, 459] on div at bounding box center [1032, 457] width 12 height 12
click at [1056, 535] on button "Save" at bounding box center [1101, 537] width 151 height 27
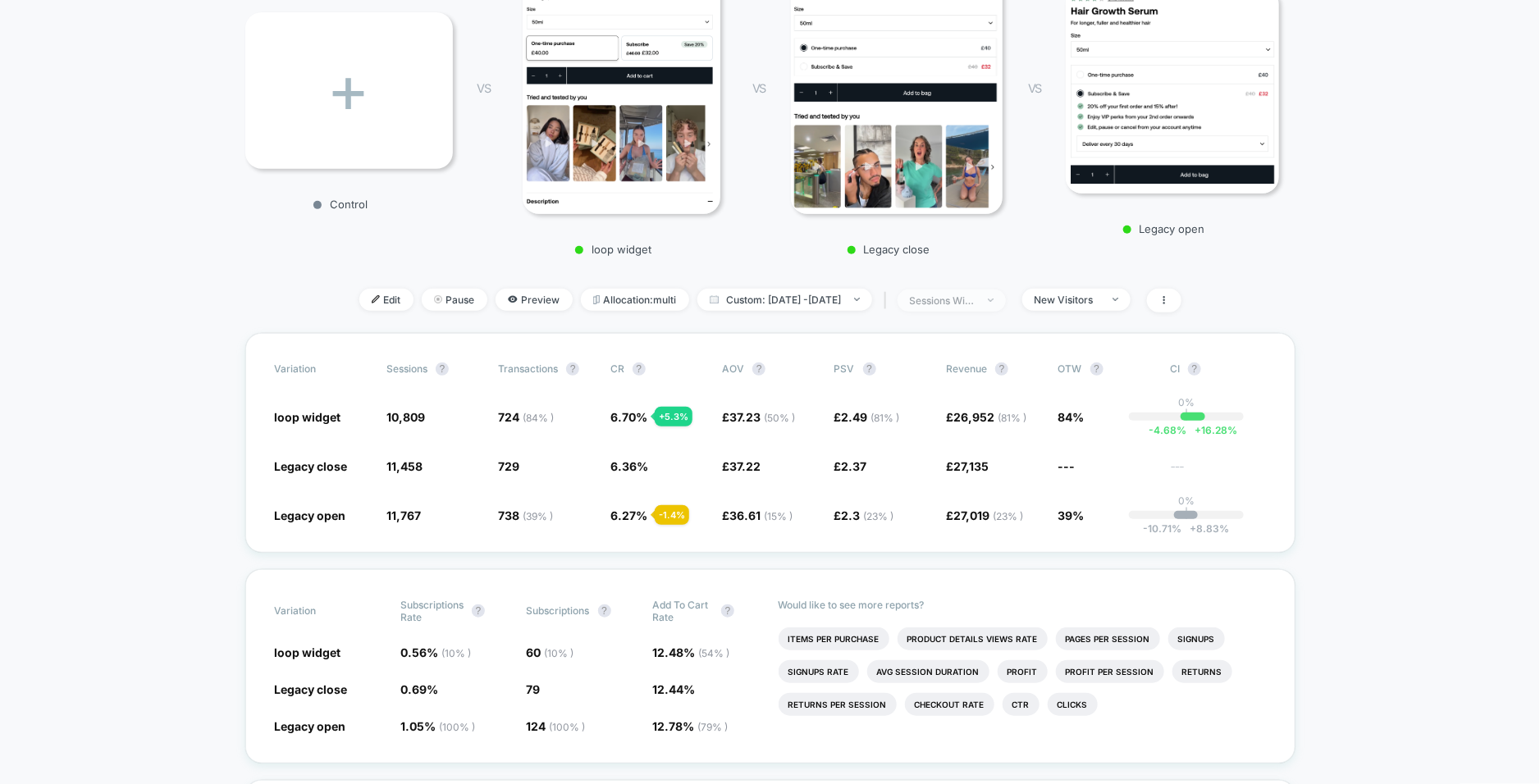
click at [976, 297] on div "sessions with impression" at bounding box center [942, 300] width 65 height 12
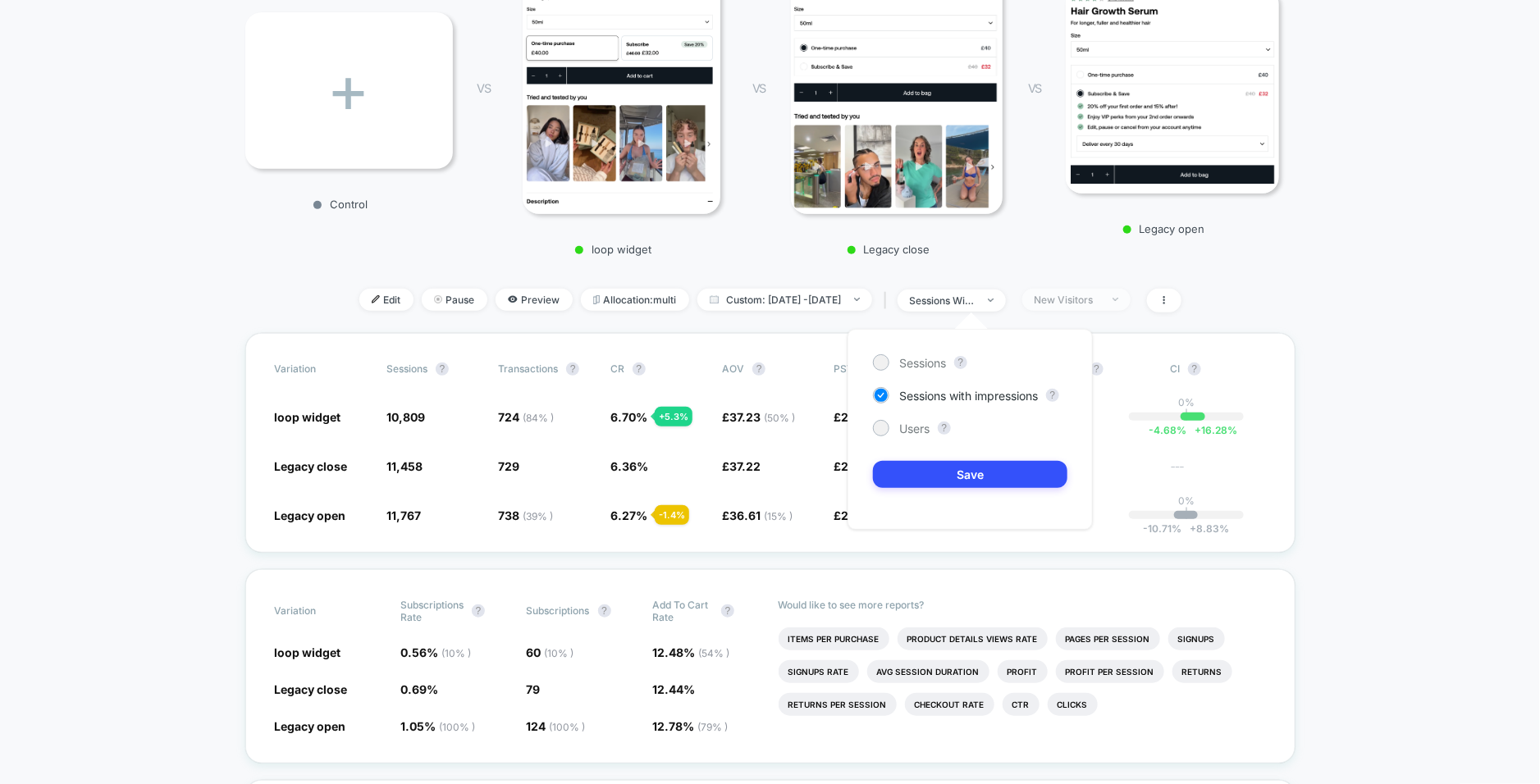
click at [1101, 297] on div "New Visitors" at bounding box center [1066, 299] width 65 height 12
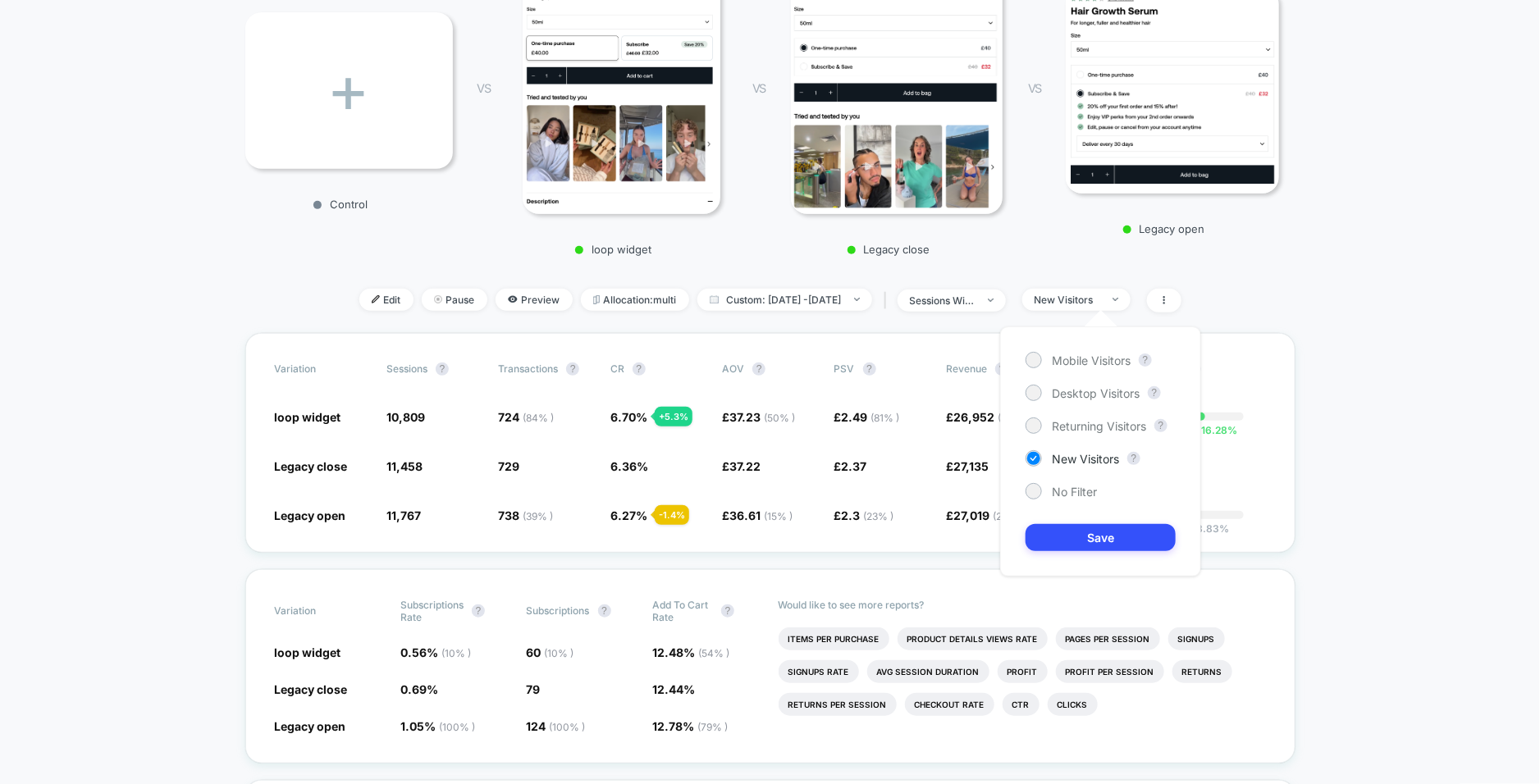
click at [1033, 500] on div "Mobile Visitors ? Desktop Visitors ? Returning Visitors ? New Visitors ? No Fil…" at bounding box center [1101, 452] width 201 height 250
click at [1030, 488] on div at bounding box center [1032, 490] width 12 height 12
click at [1054, 530] on button "Save" at bounding box center [1101, 537] width 151 height 27
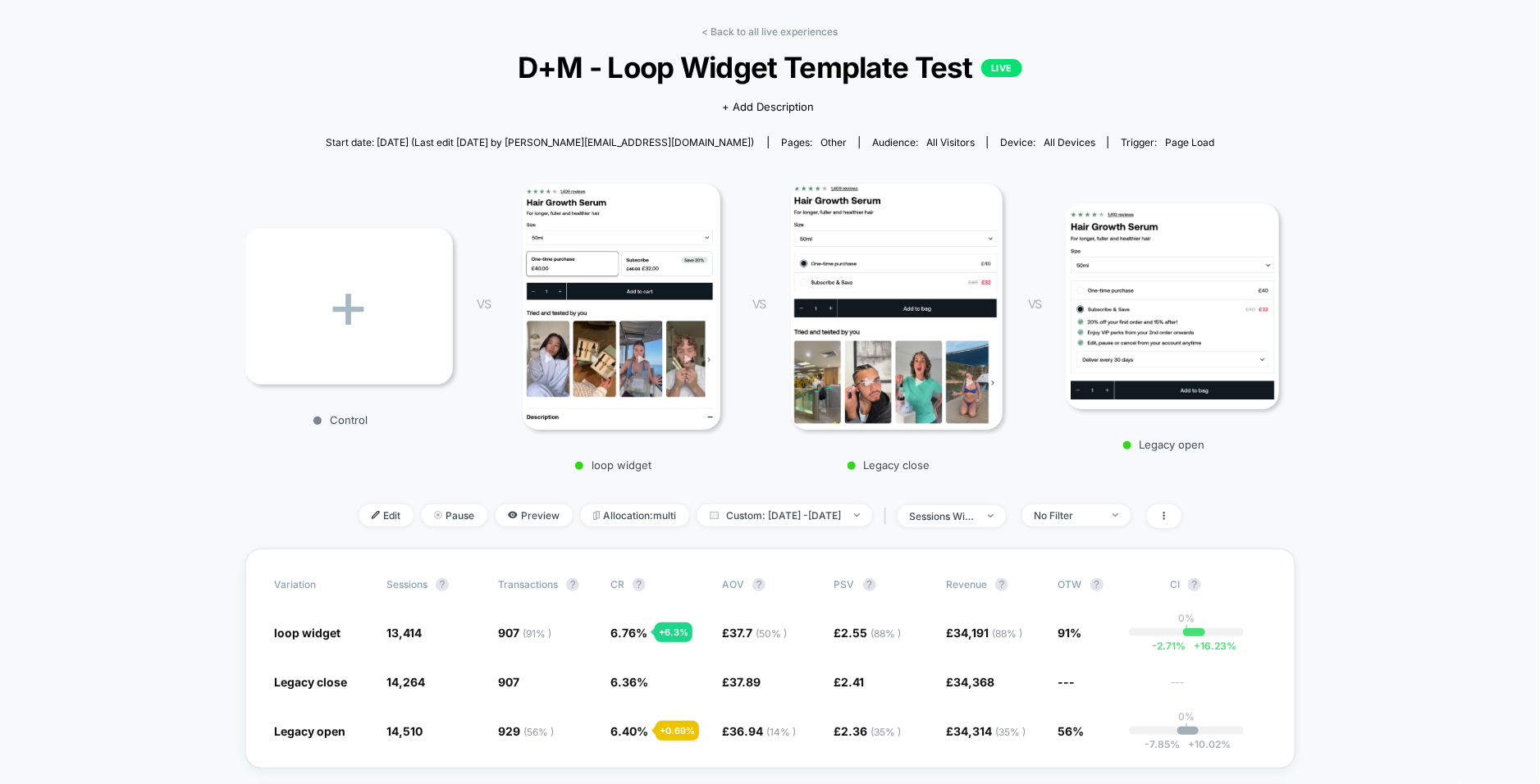
scroll to position [58, 0]
